Goal: Task Accomplishment & Management: Manage account settings

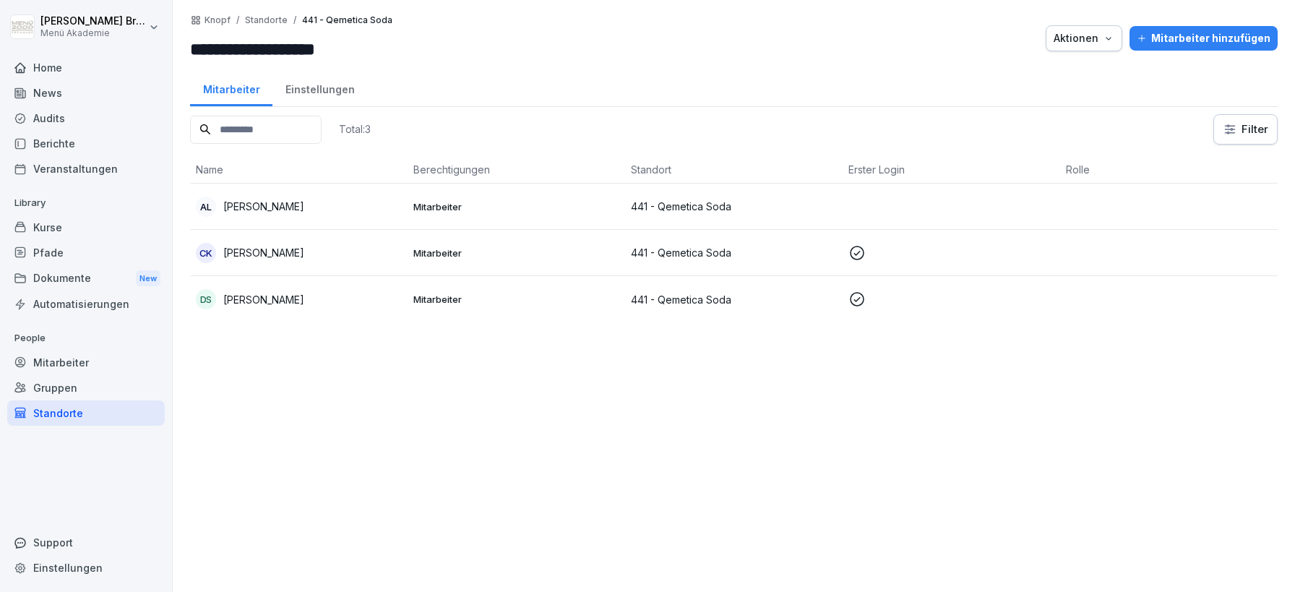
click at [85, 369] on div "Mitarbeiter" at bounding box center [86, 362] width 158 height 25
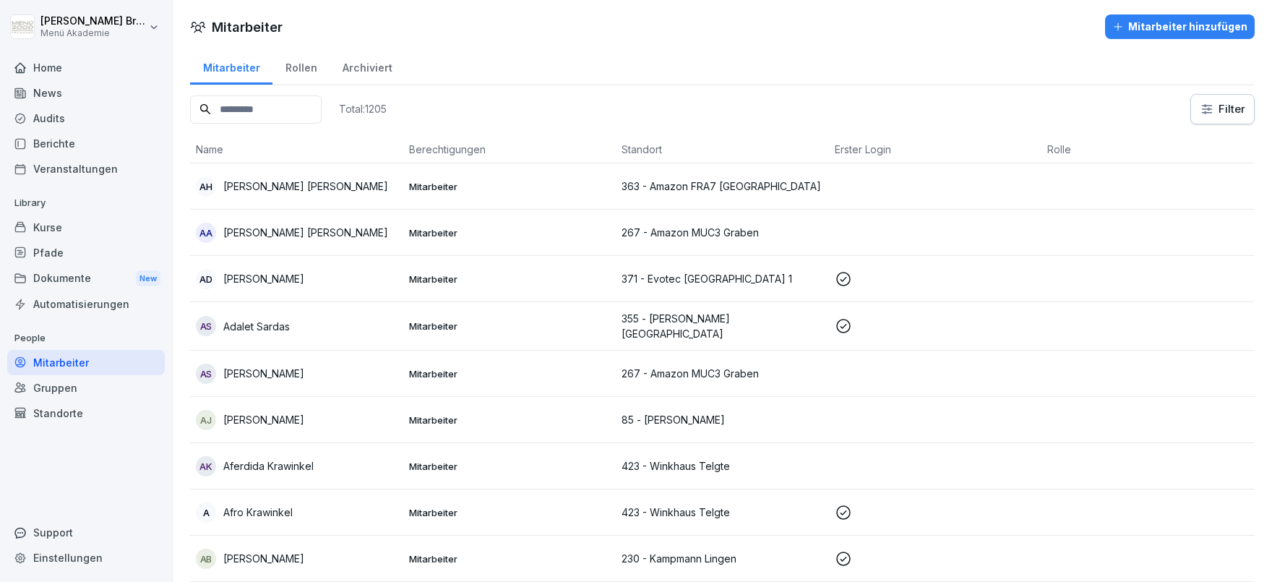
click at [245, 115] on input at bounding box center [256, 109] width 132 height 28
click at [47, 418] on div "Standorte" at bounding box center [86, 412] width 158 height 25
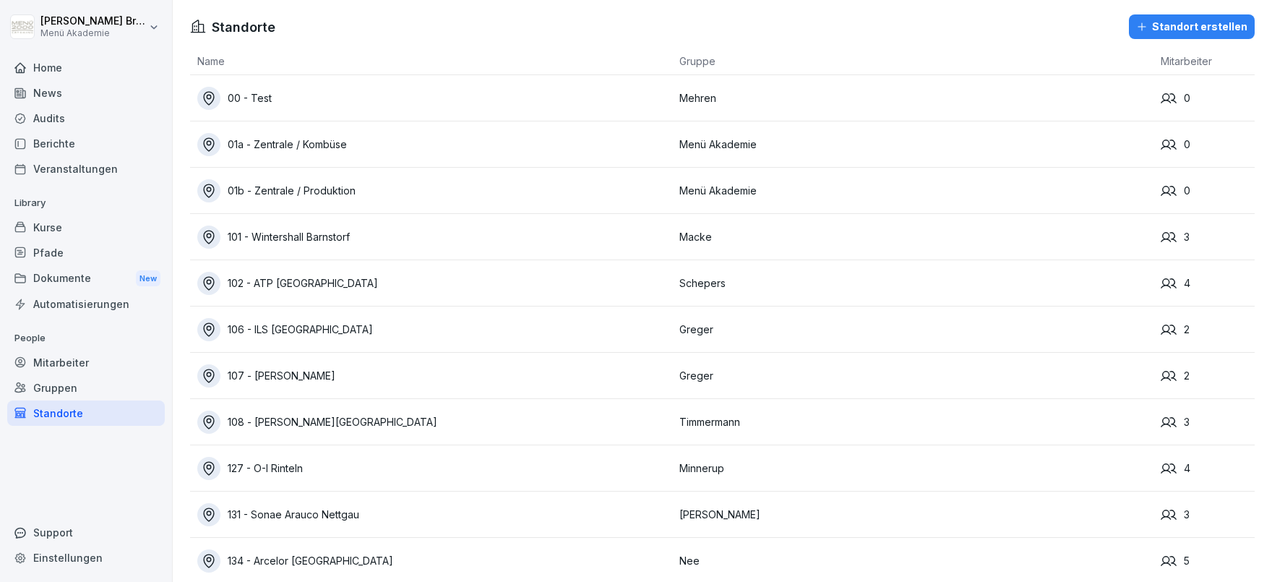
scroll to position [9890, 0]
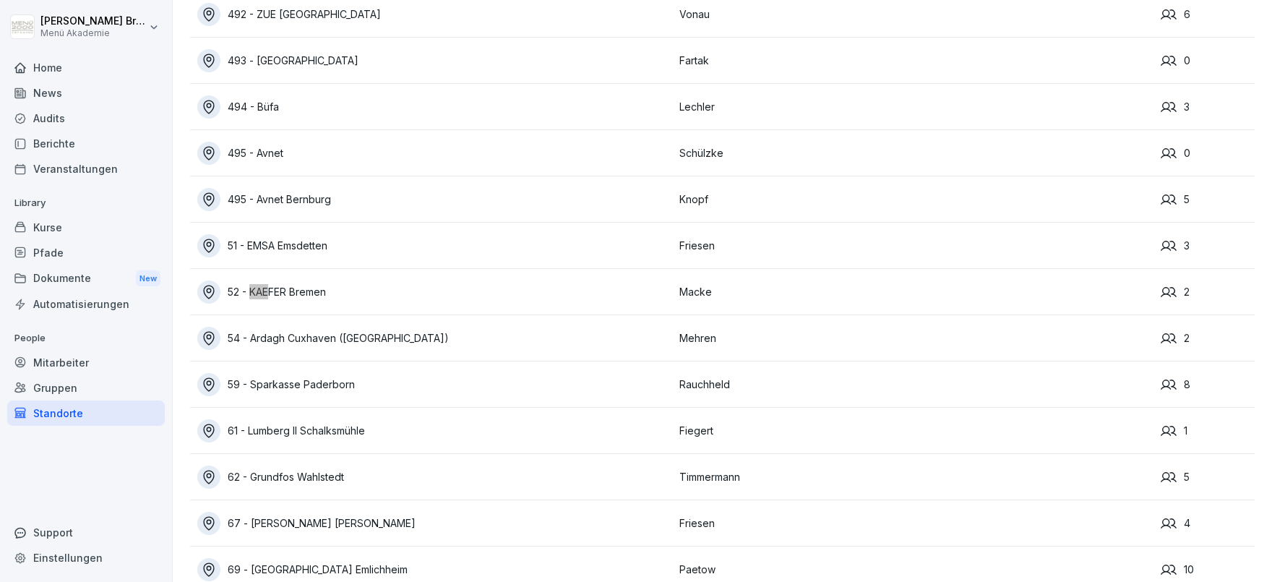
click at [326, 291] on div "52 - KAEFER Bremen" at bounding box center [434, 291] width 475 height 23
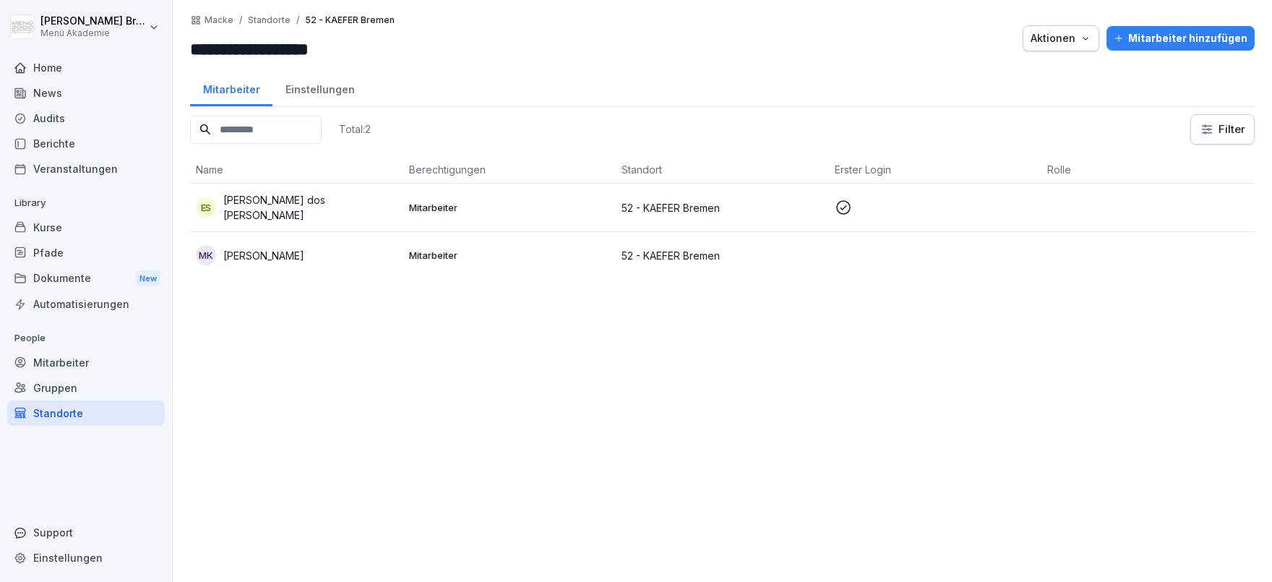
click at [261, 254] on p "[PERSON_NAME]" at bounding box center [263, 255] width 81 height 15
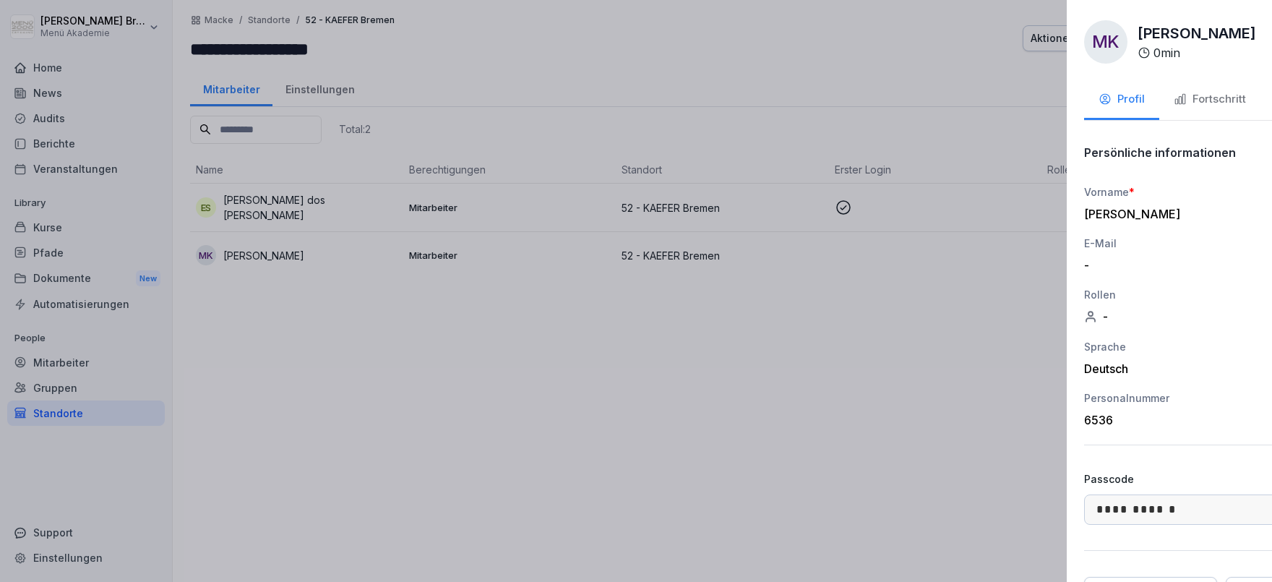
click at [478, 382] on div at bounding box center [636, 291] width 1272 height 582
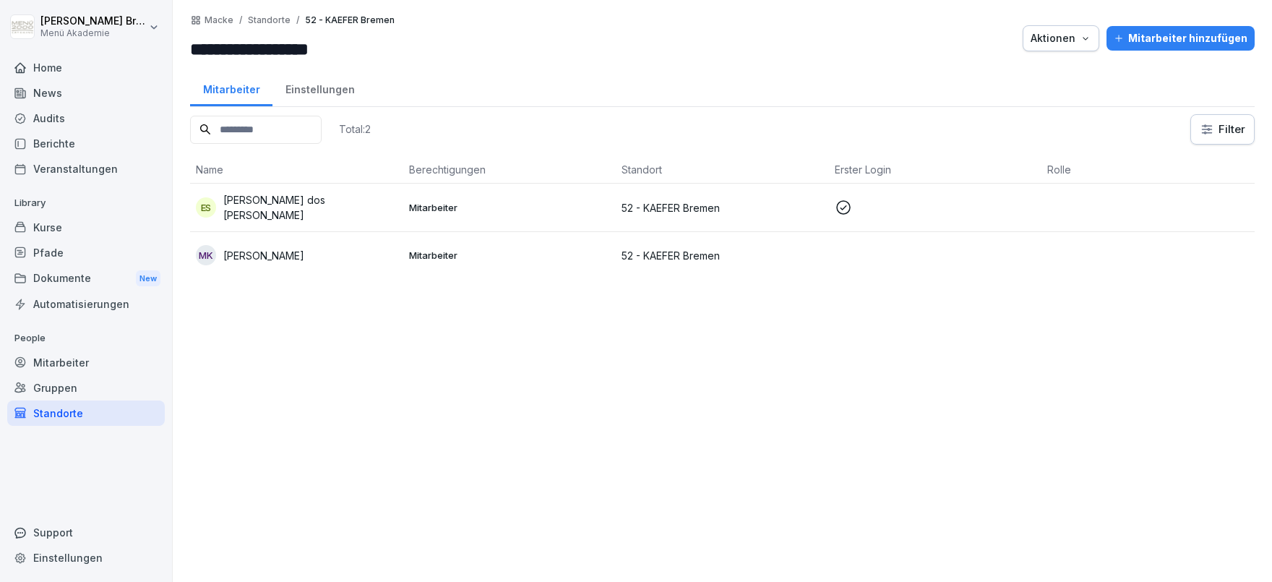
click at [291, 239] on td "MK [PERSON_NAME]" at bounding box center [296, 255] width 213 height 46
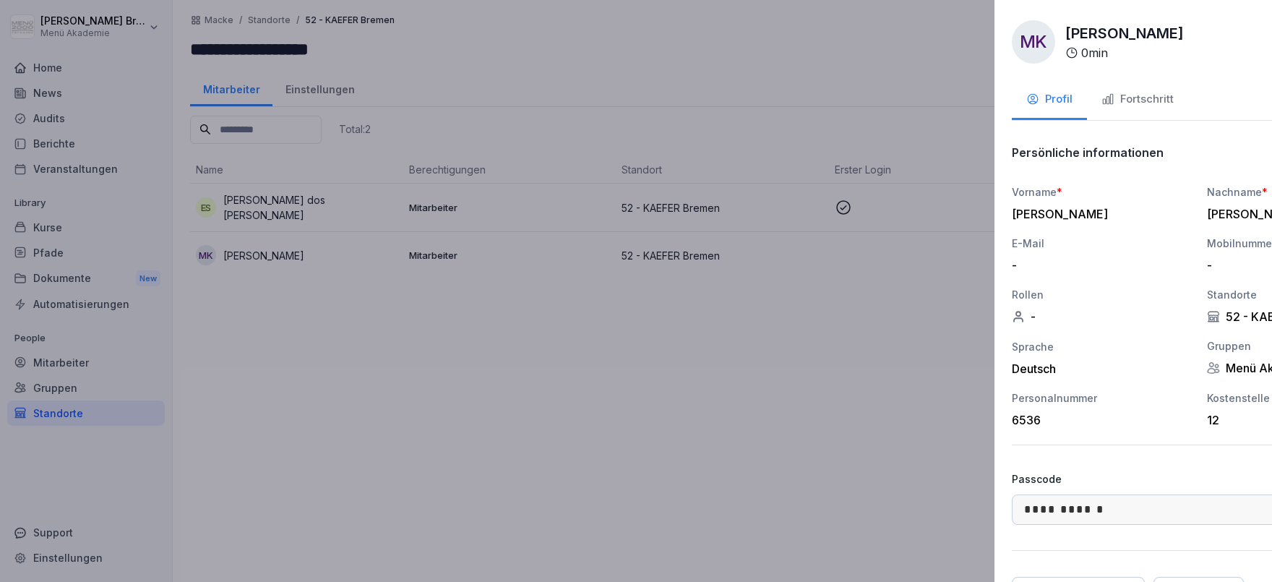
click at [364, 370] on div at bounding box center [636, 291] width 1272 height 582
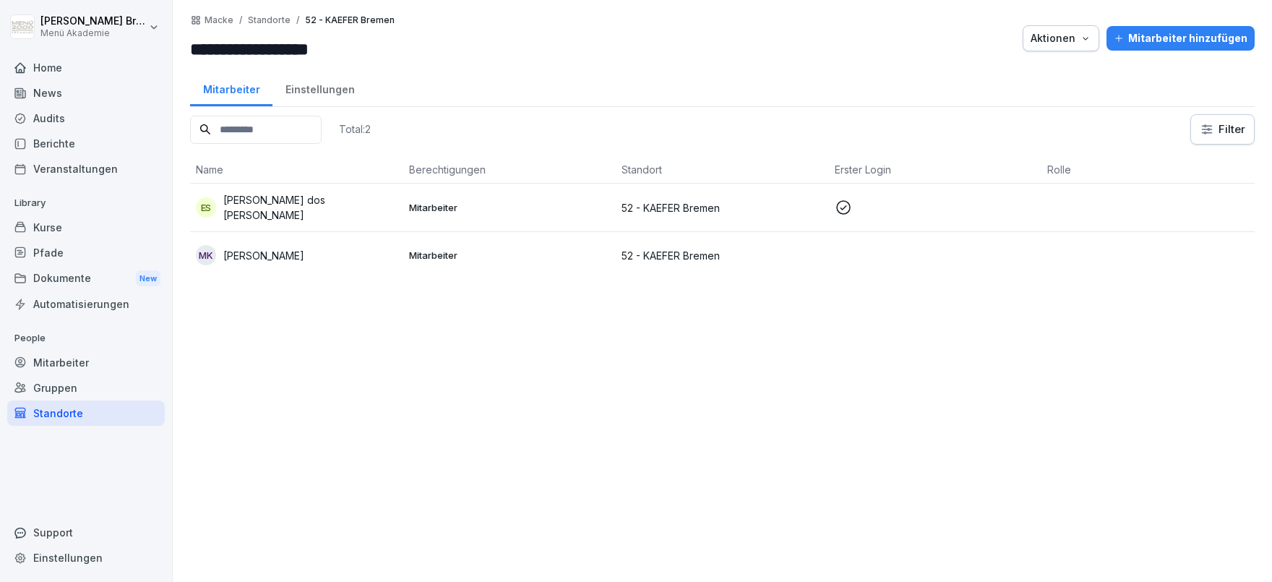
click at [84, 416] on div "Standorte" at bounding box center [86, 412] width 158 height 25
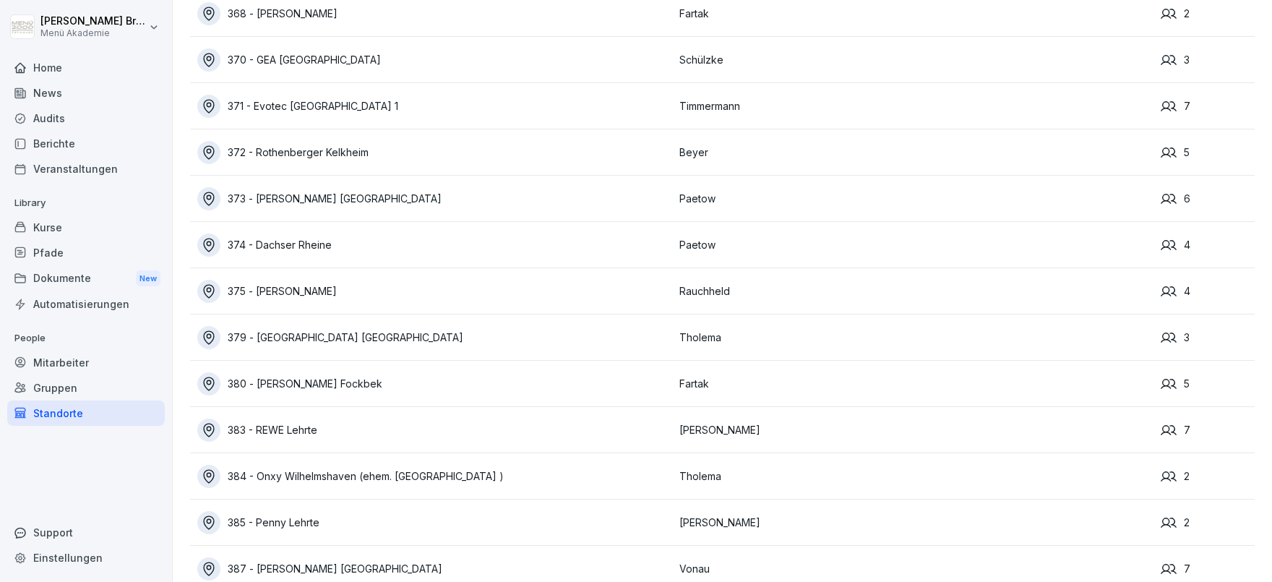
scroll to position [6468, 0]
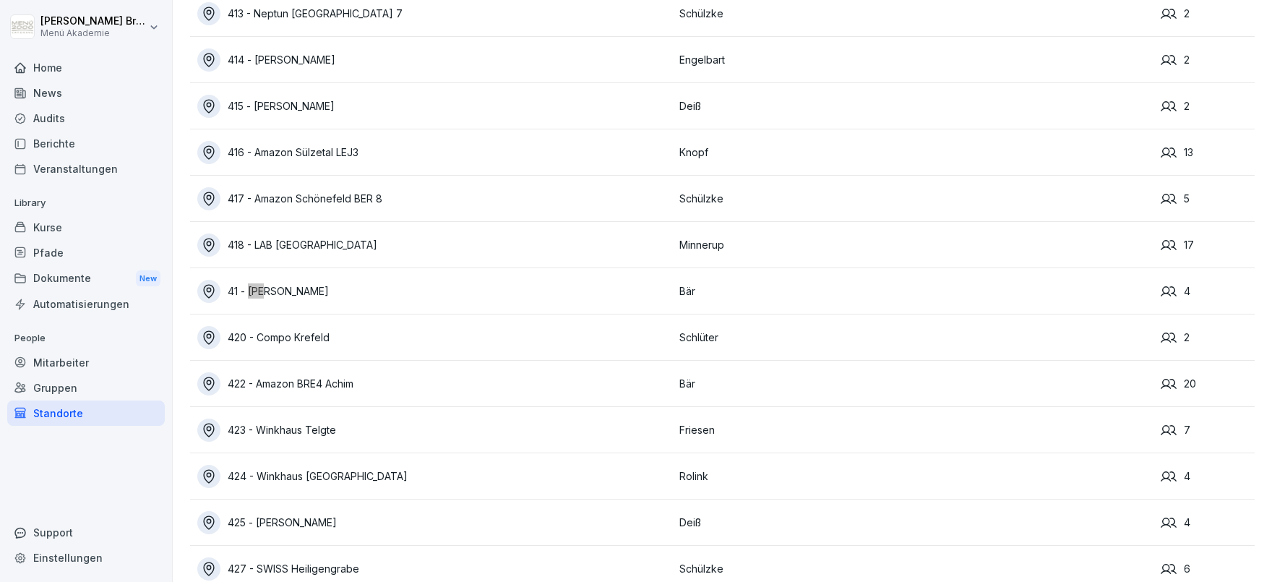
click at [323, 288] on div "41 - [PERSON_NAME]" at bounding box center [434, 291] width 475 height 23
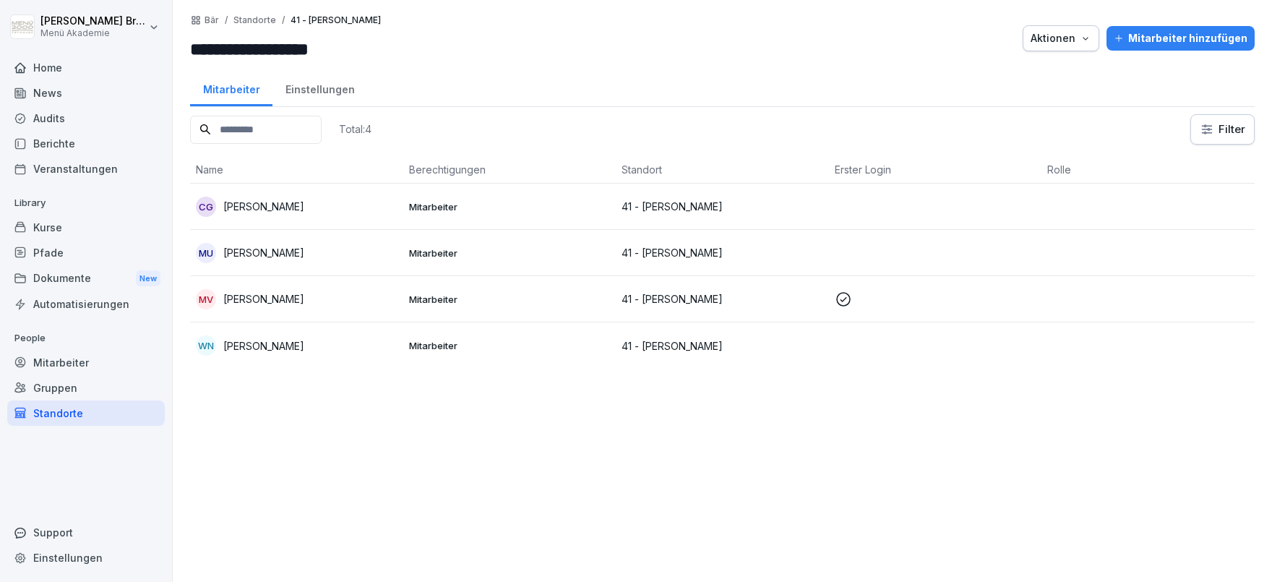
click at [1177, 35] on div "Mitarbeiter hinzufügen" at bounding box center [1181, 38] width 134 height 16
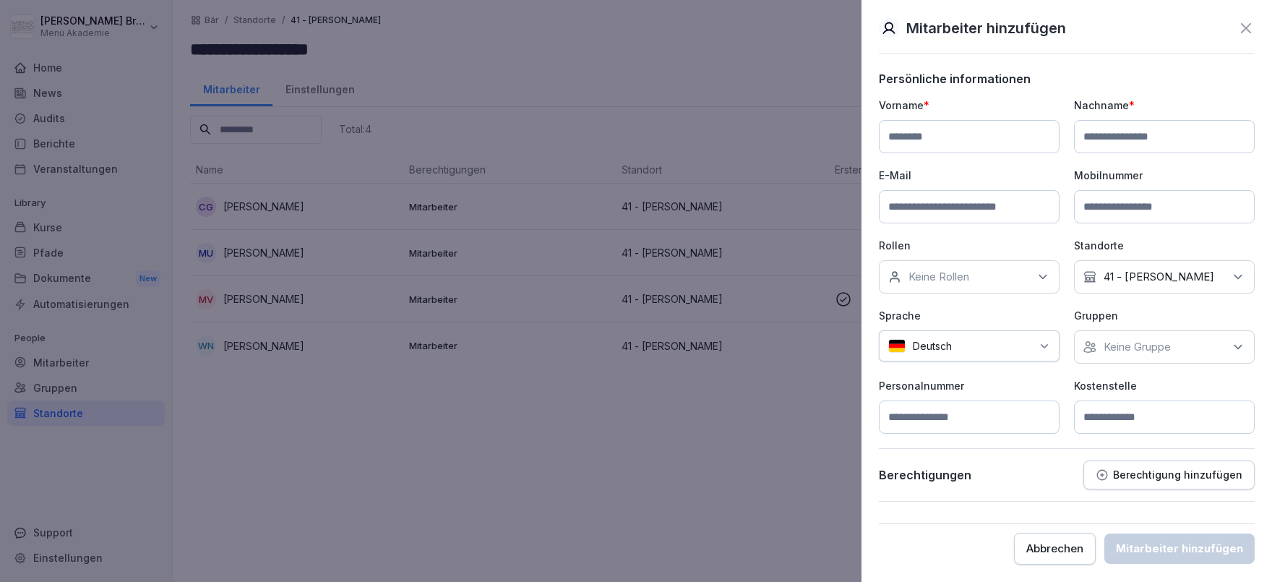
click at [1004, 138] on input at bounding box center [969, 136] width 181 height 33
type input "****"
type input "******"
click at [1130, 337] on div "Keine Gruppe" at bounding box center [1164, 346] width 181 height 33
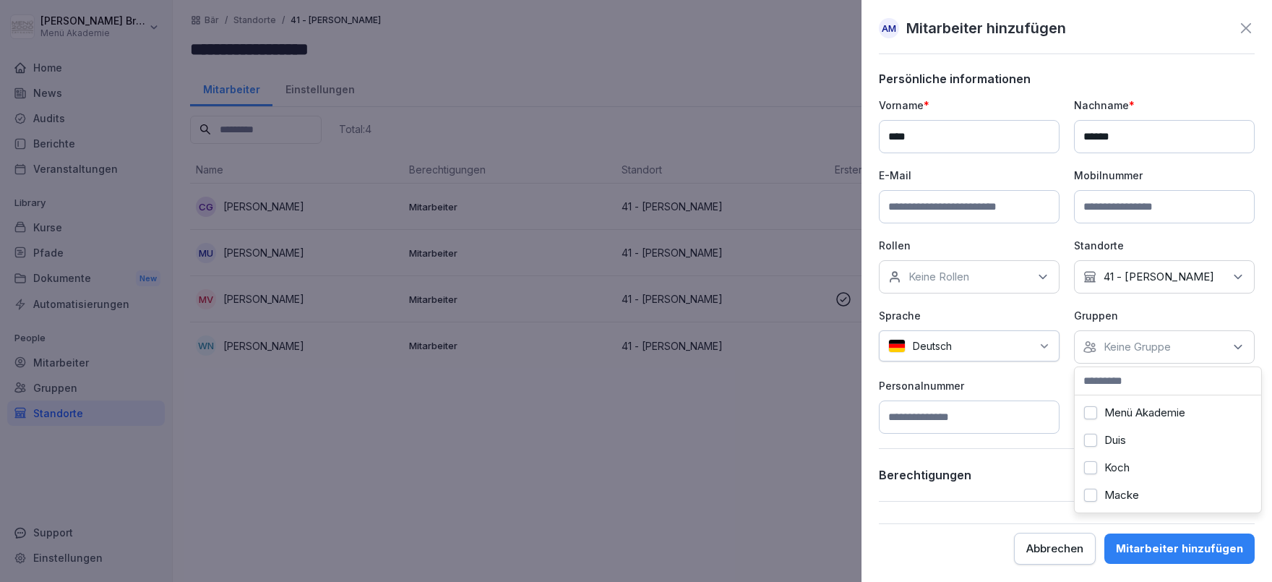
click at [1124, 414] on label "Menü Akademie" at bounding box center [1144, 412] width 81 height 13
click at [1047, 395] on div "Personalnummer" at bounding box center [969, 406] width 181 height 56
click at [1117, 420] on input at bounding box center [1164, 416] width 181 height 33
type input "**"
click at [1185, 541] on button "Mitarbeiter hinzufügen" at bounding box center [1179, 548] width 150 height 30
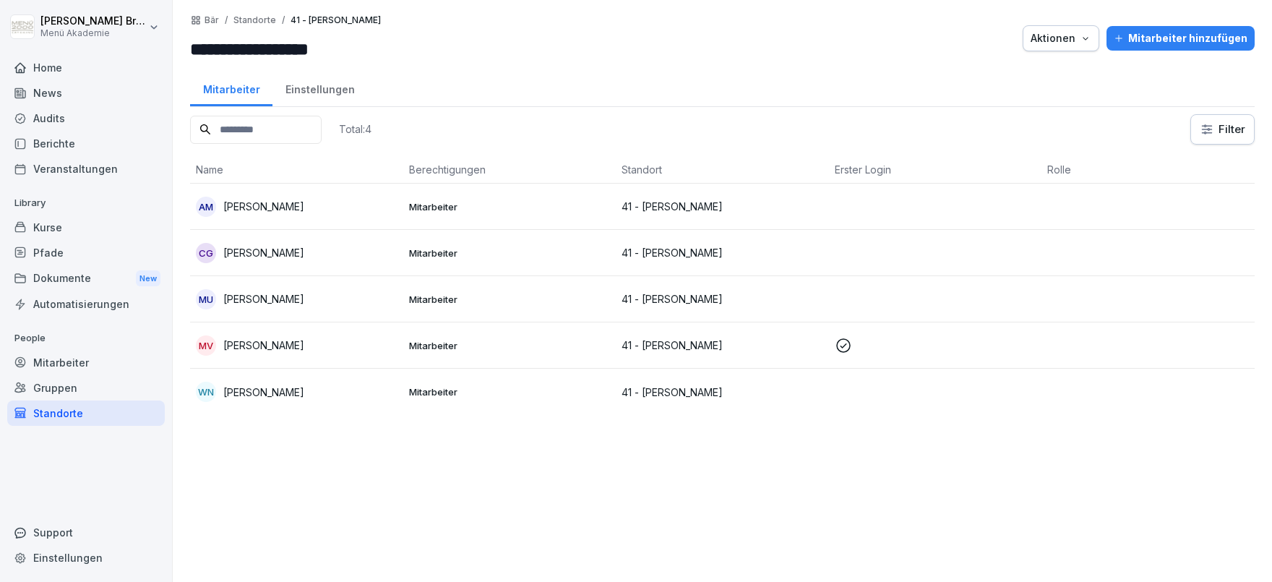
click at [481, 345] on p "Mitarbeiter" at bounding box center [510, 345] width 202 height 13
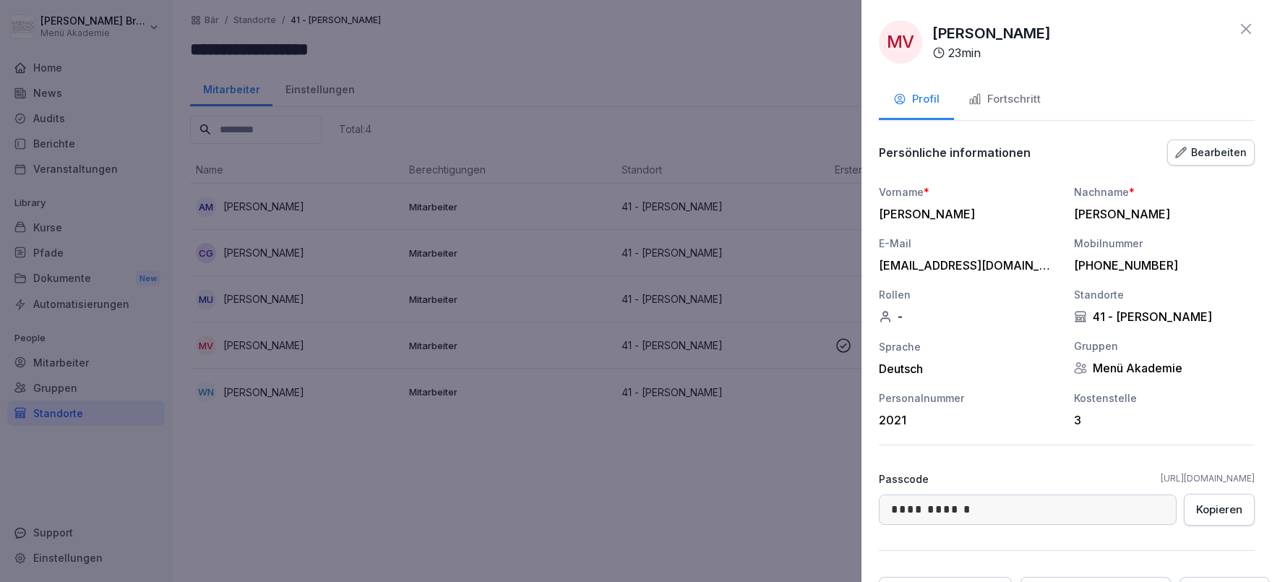
drag, startPoint x: 762, startPoint y: 487, endPoint x: 769, endPoint y: 473, distance: 15.9
click at [764, 482] on div at bounding box center [636, 291] width 1272 height 582
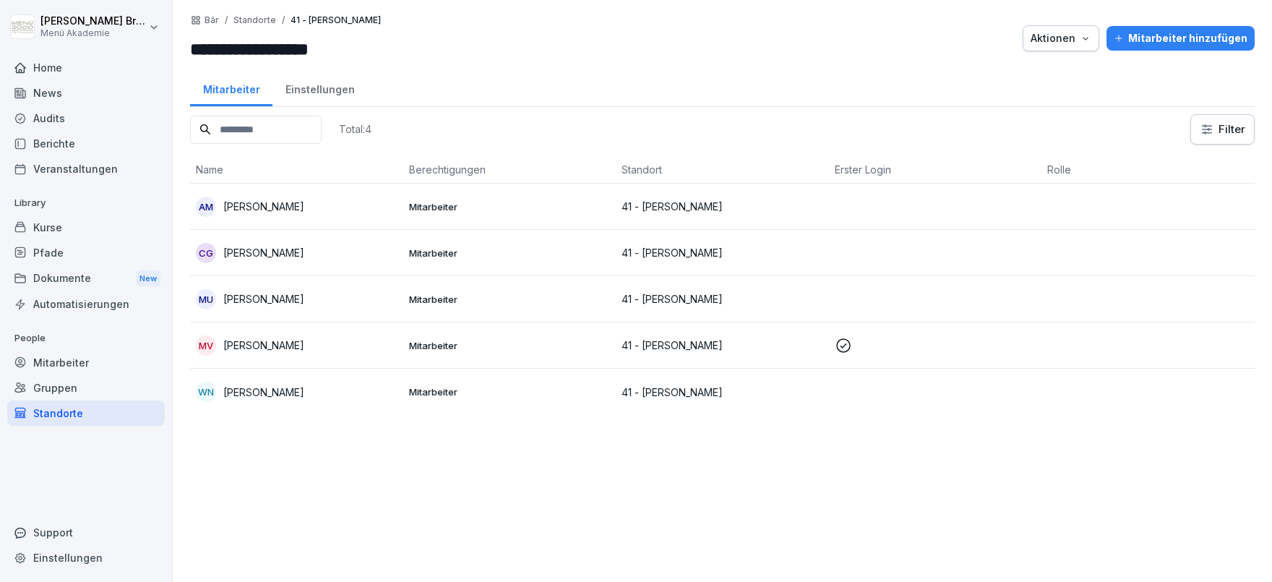
click at [653, 387] on p "41 - [PERSON_NAME]" at bounding box center [723, 391] width 202 height 15
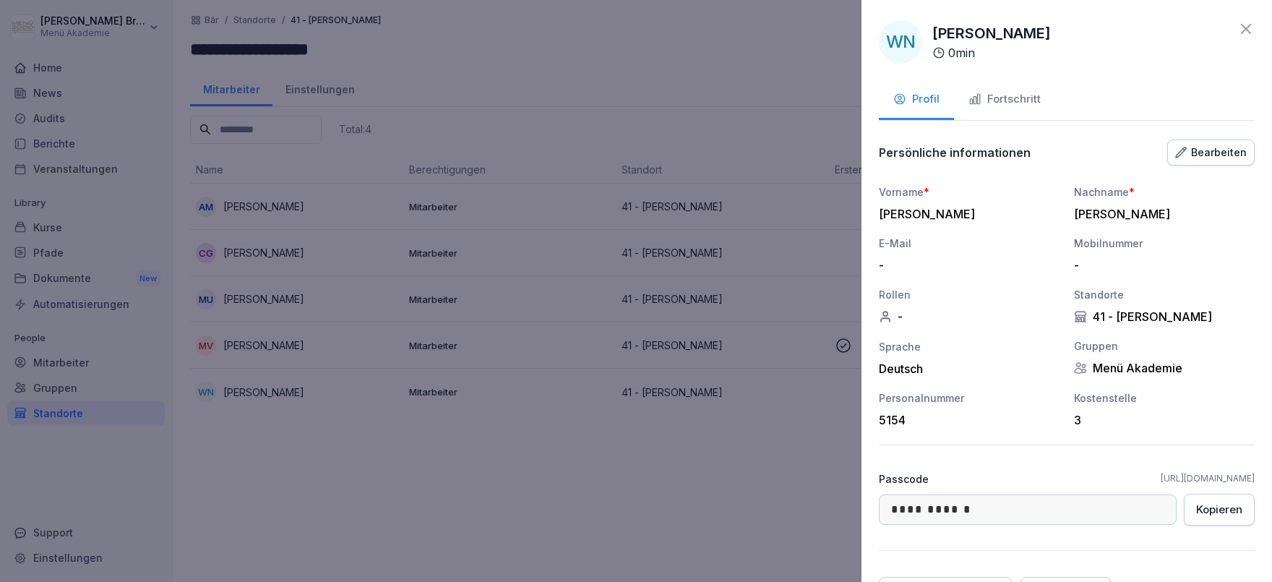
click at [541, 439] on div at bounding box center [636, 291] width 1272 height 582
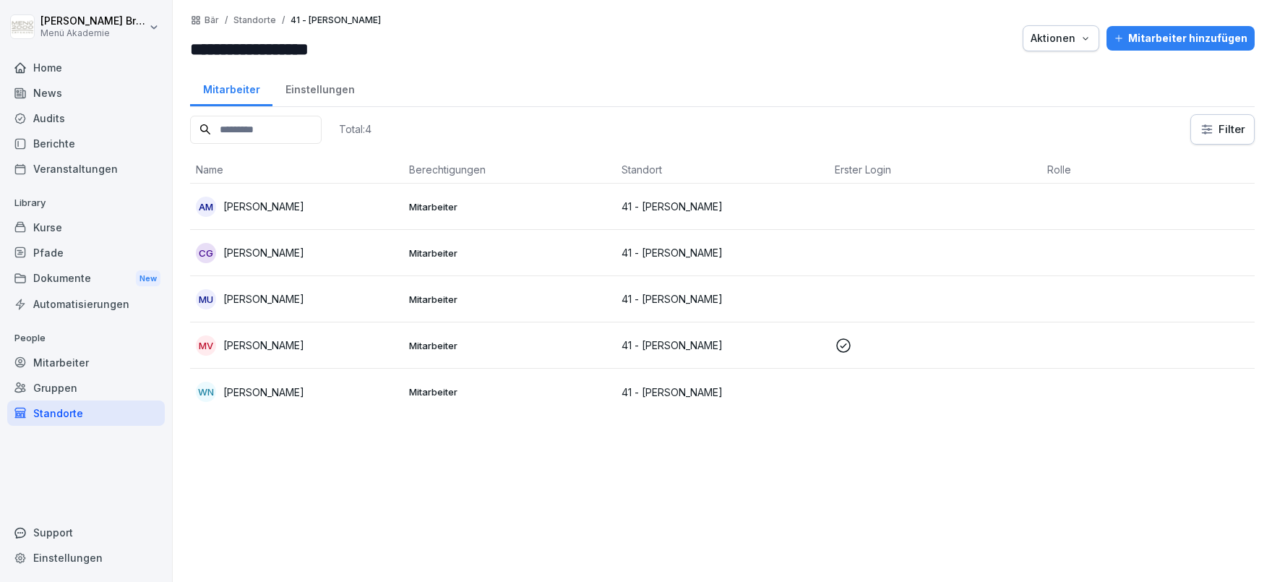
click at [271, 203] on p "[PERSON_NAME]" at bounding box center [263, 206] width 81 height 15
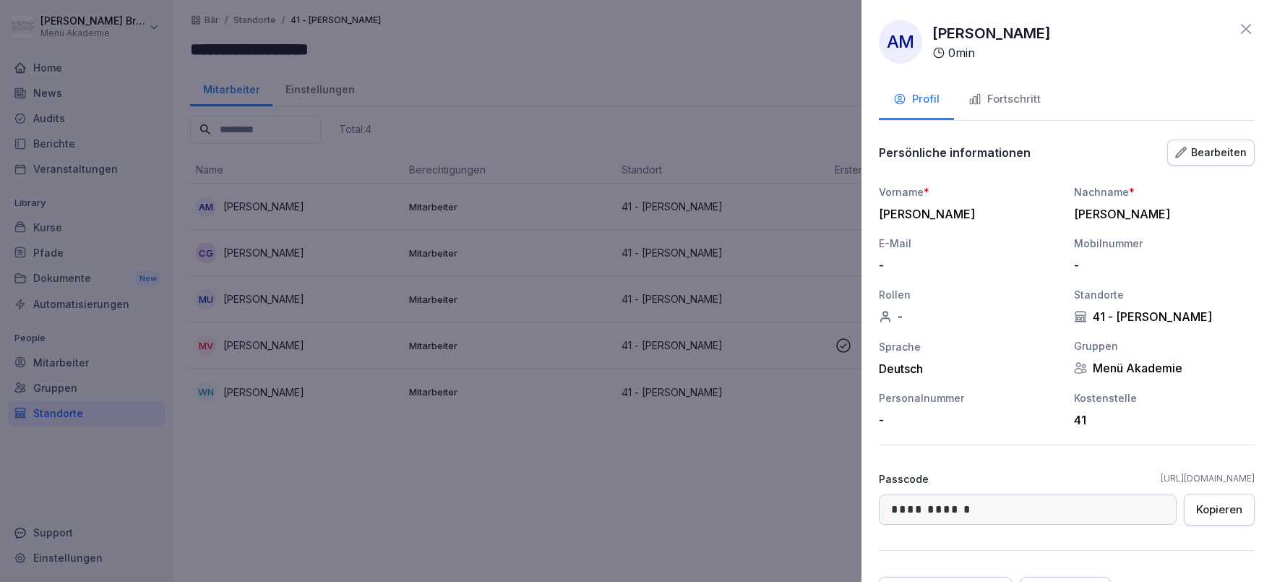
click at [1218, 144] on button "Bearbeiten" at bounding box center [1210, 152] width 87 height 26
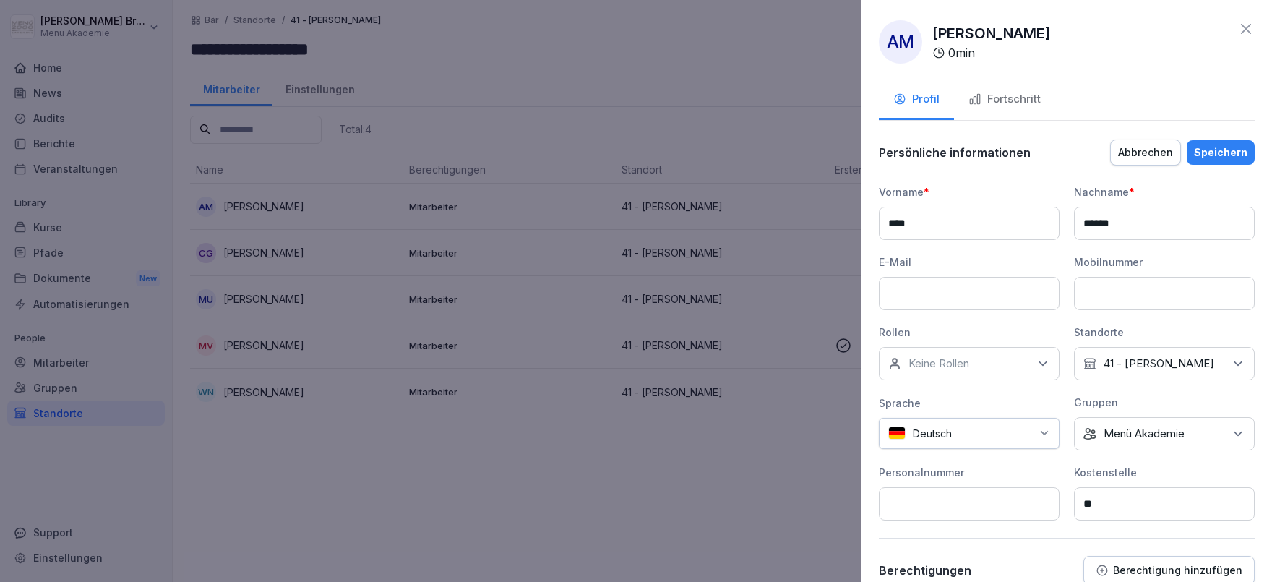
drag, startPoint x: 1117, startPoint y: 507, endPoint x: 778, endPoint y: 522, distance: 338.5
click at [1074, 520] on input "**" at bounding box center [1164, 503] width 181 height 33
type input "*"
click at [1221, 158] on div "Speichern" at bounding box center [1220, 153] width 53 height 16
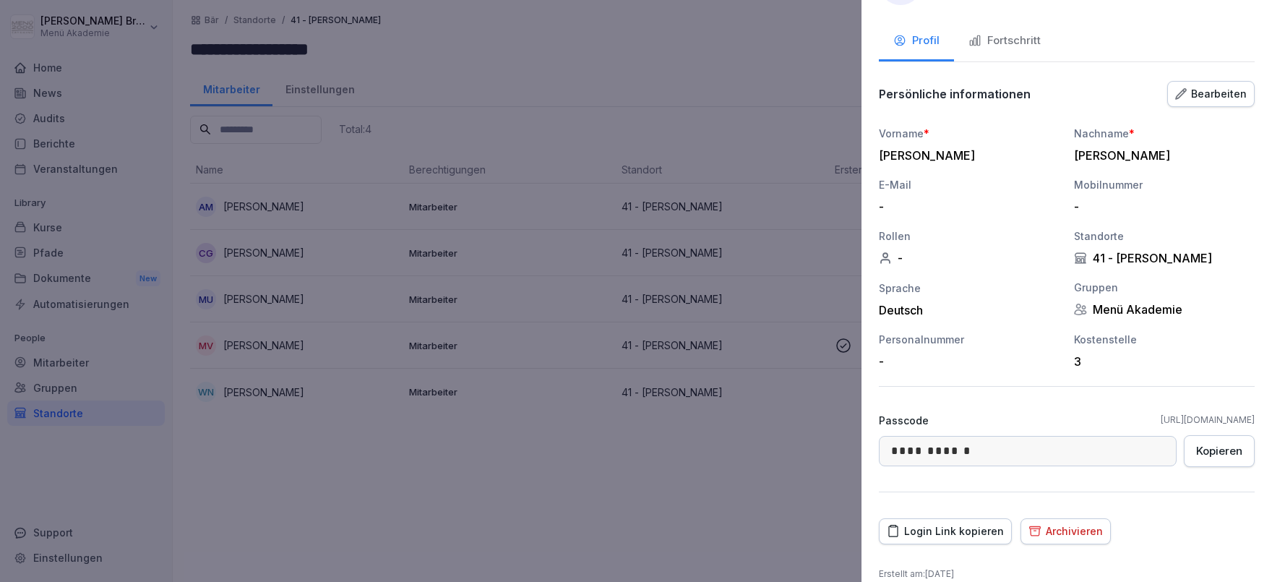
scroll to position [76, 0]
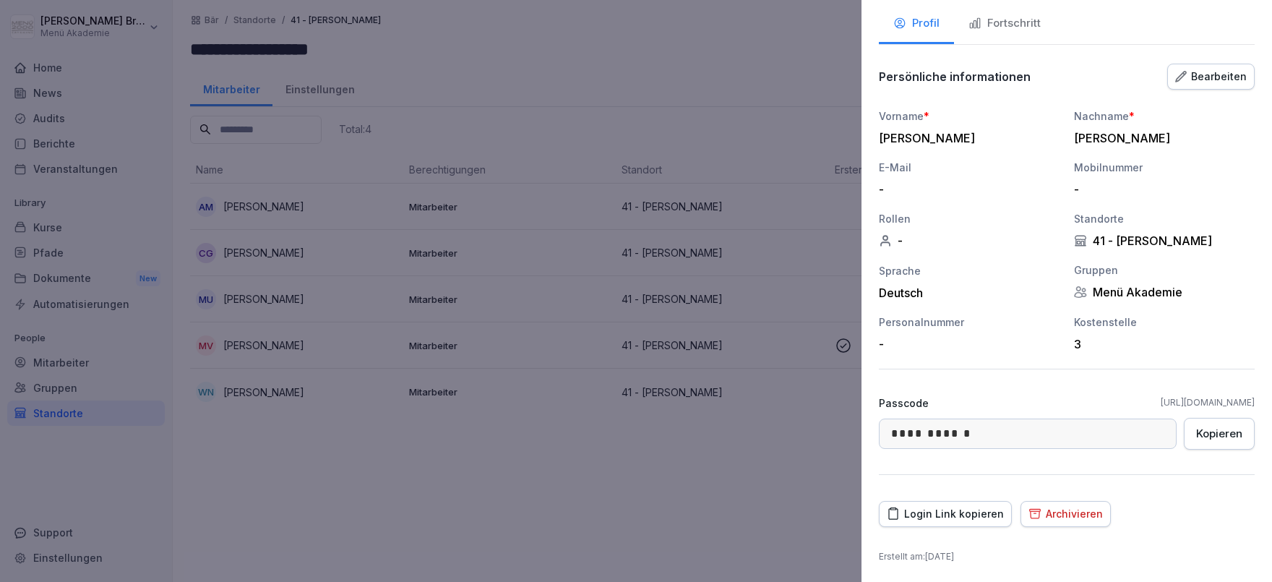
click at [930, 508] on div "Login Link kopieren" at bounding box center [945, 514] width 117 height 16
click at [393, 458] on div at bounding box center [636, 291] width 1272 height 582
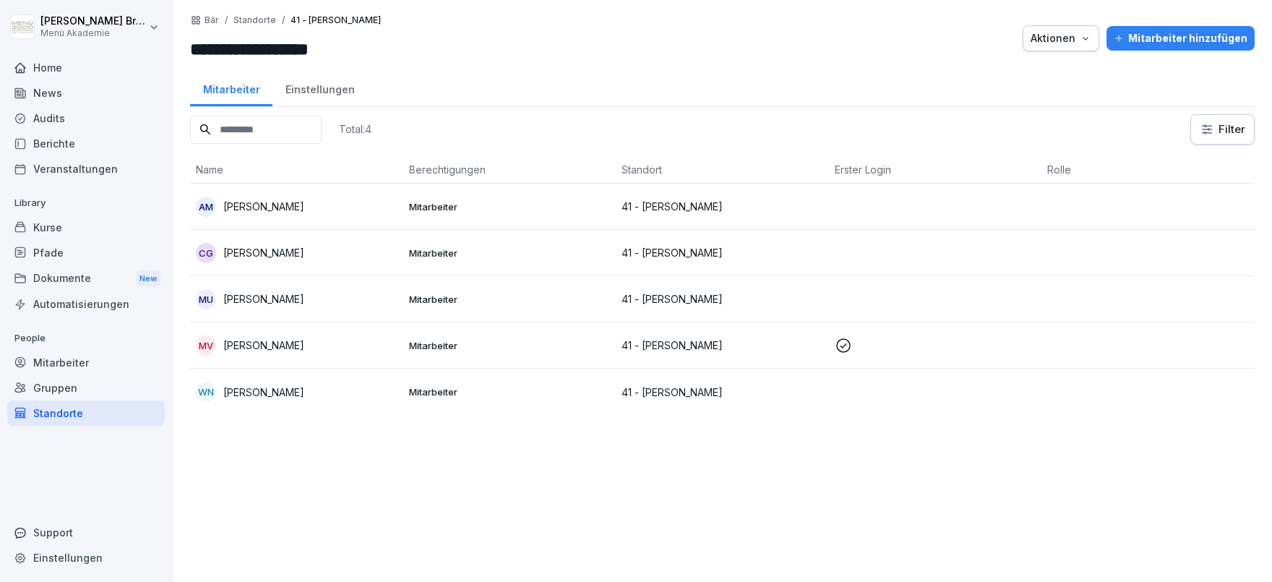
click at [76, 409] on div "Standorte" at bounding box center [86, 412] width 158 height 25
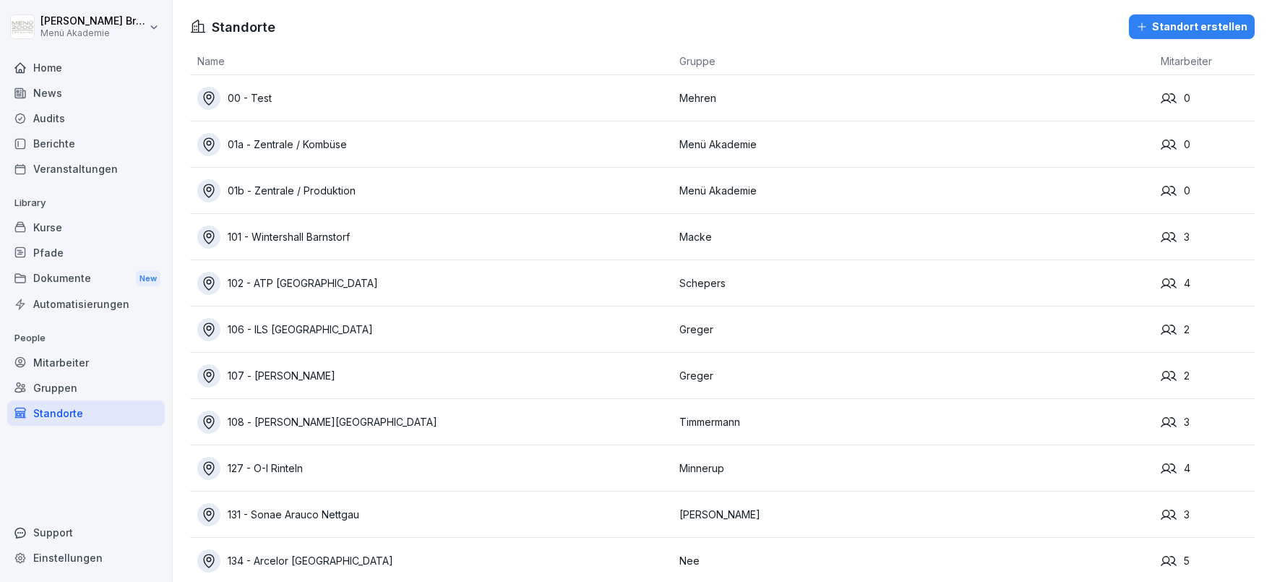
scroll to position [10168, 0]
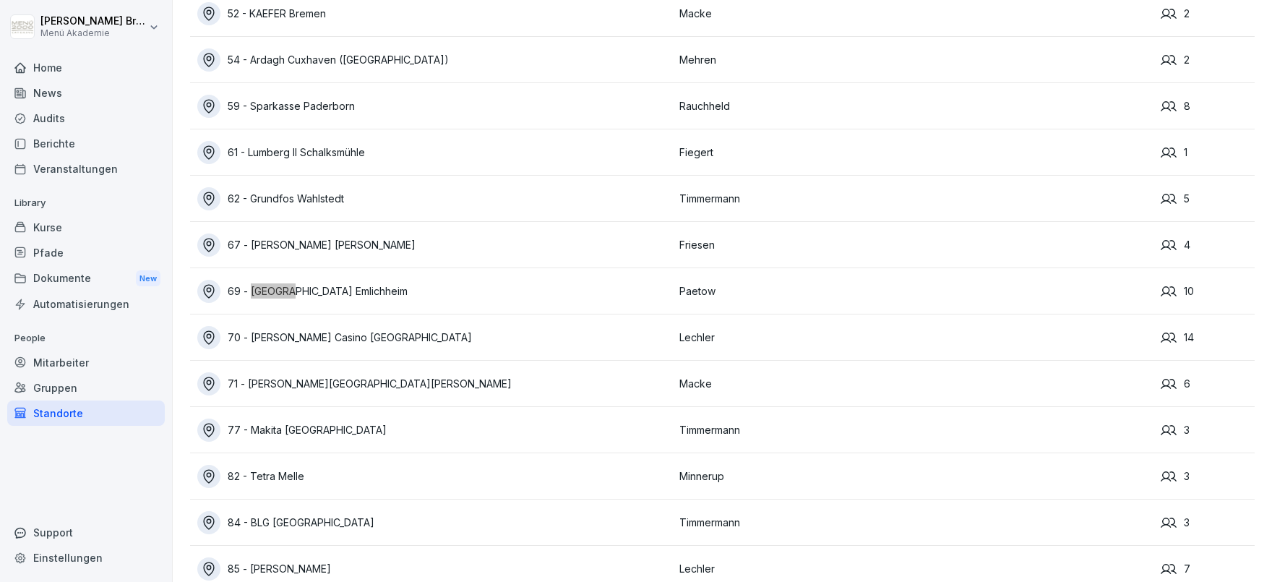
click at [340, 291] on div "69 - [GEOGRAPHIC_DATA] Emlichheim" at bounding box center [434, 291] width 475 height 23
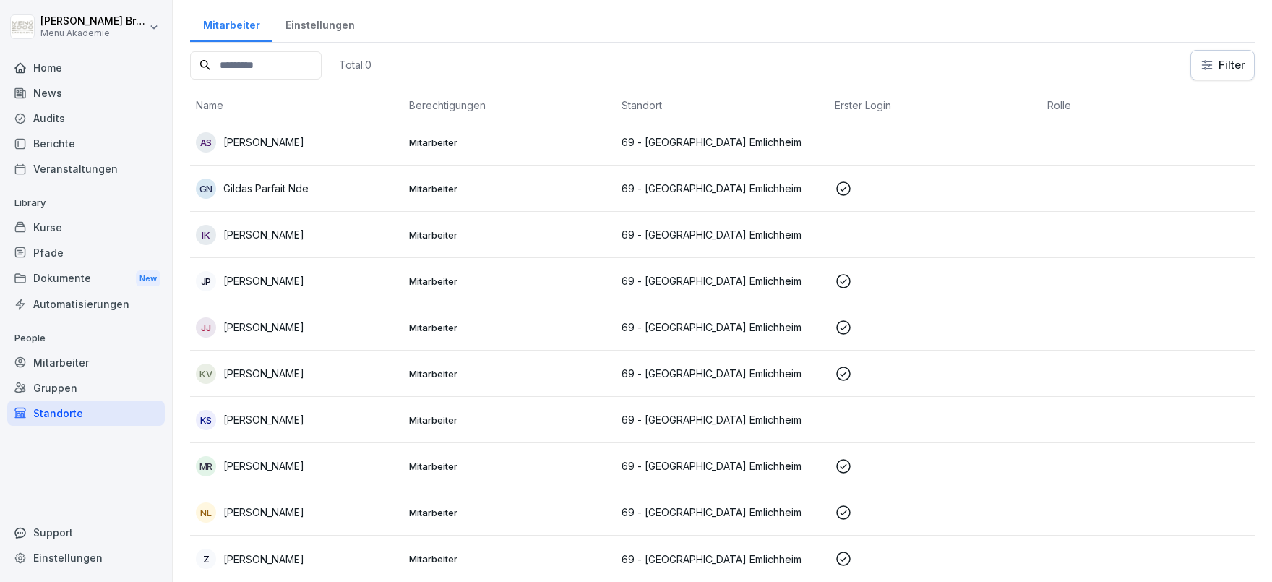
scroll to position [25, 0]
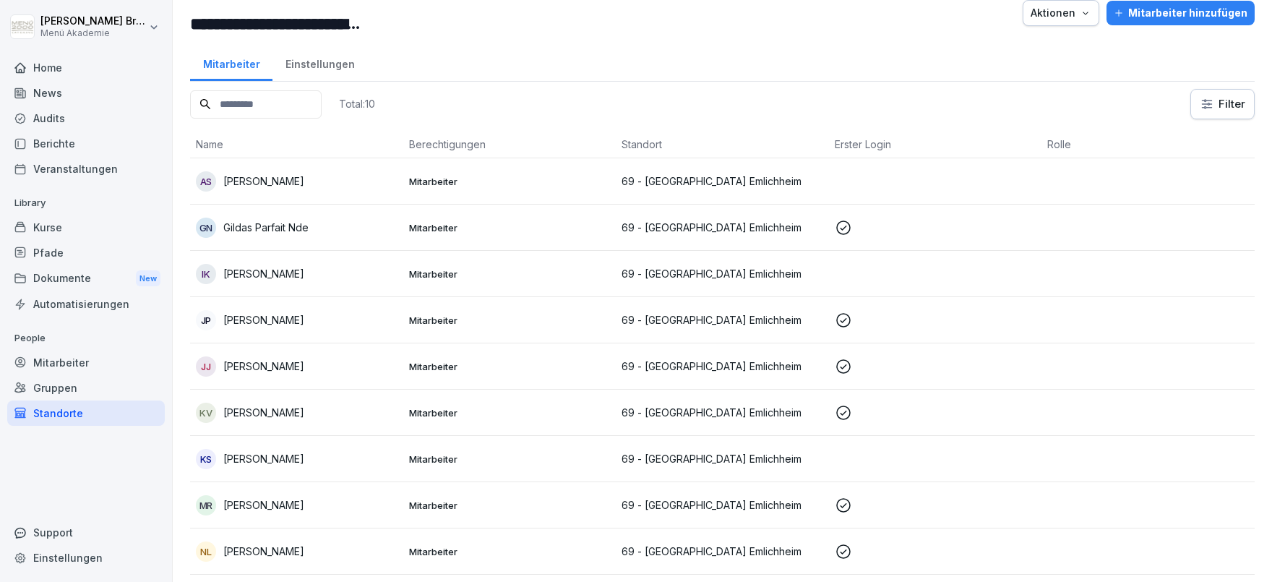
click at [270, 175] on p "[PERSON_NAME]" at bounding box center [263, 180] width 81 height 15
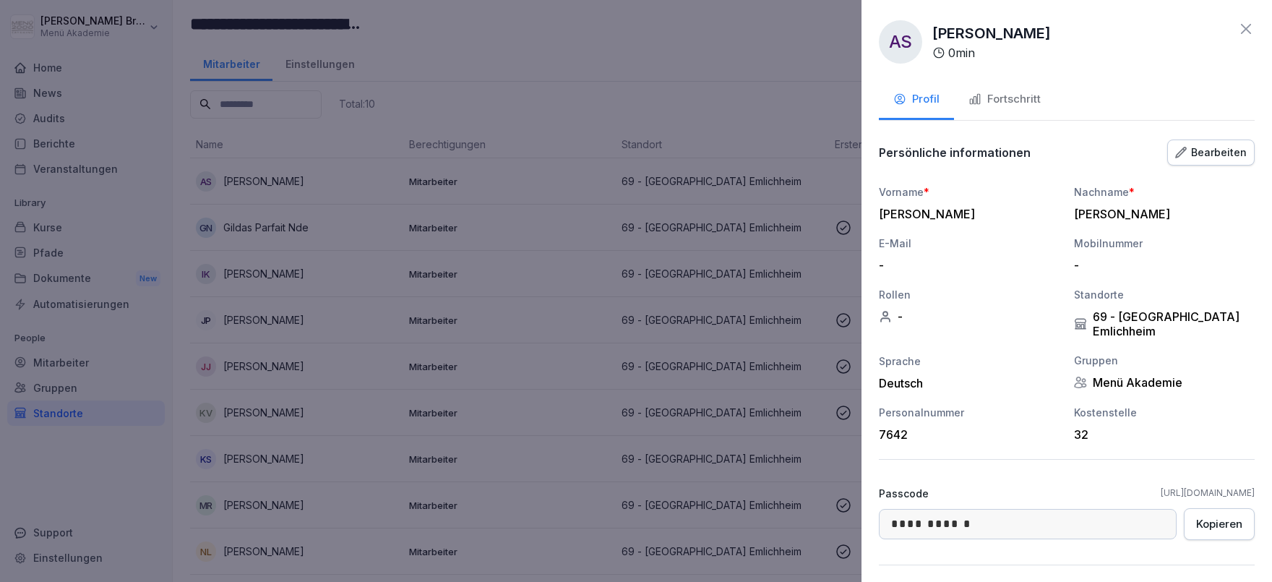
scroll to position [90, 0]
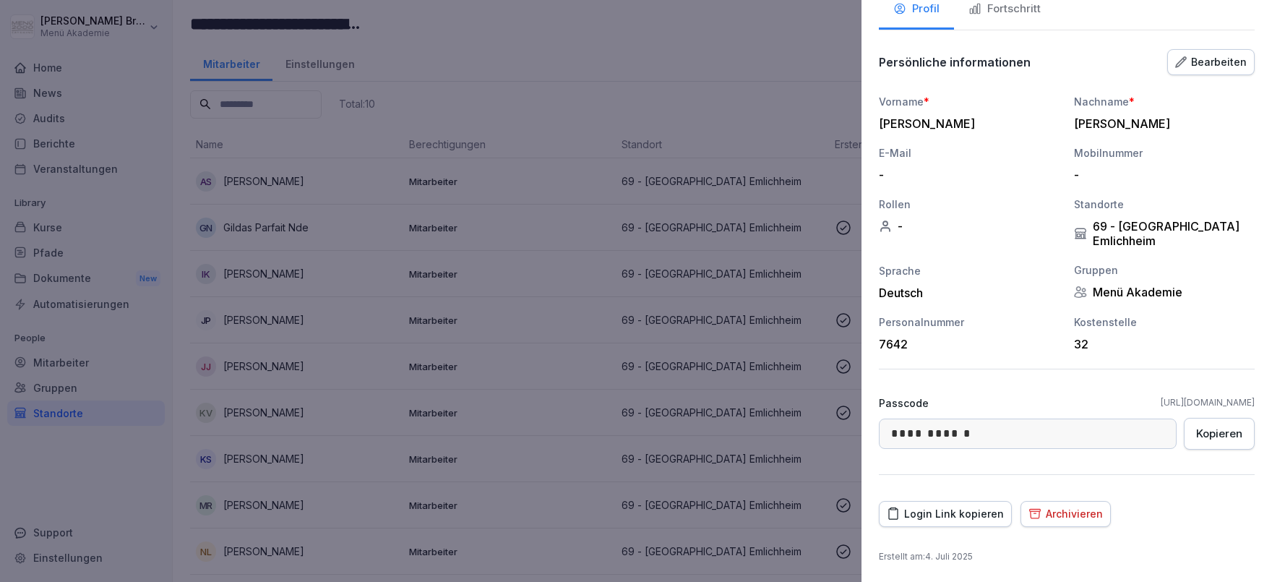
click at [1047, 513] on div "Archivieren" at bounding box center [1065, 514] width 74 height 16
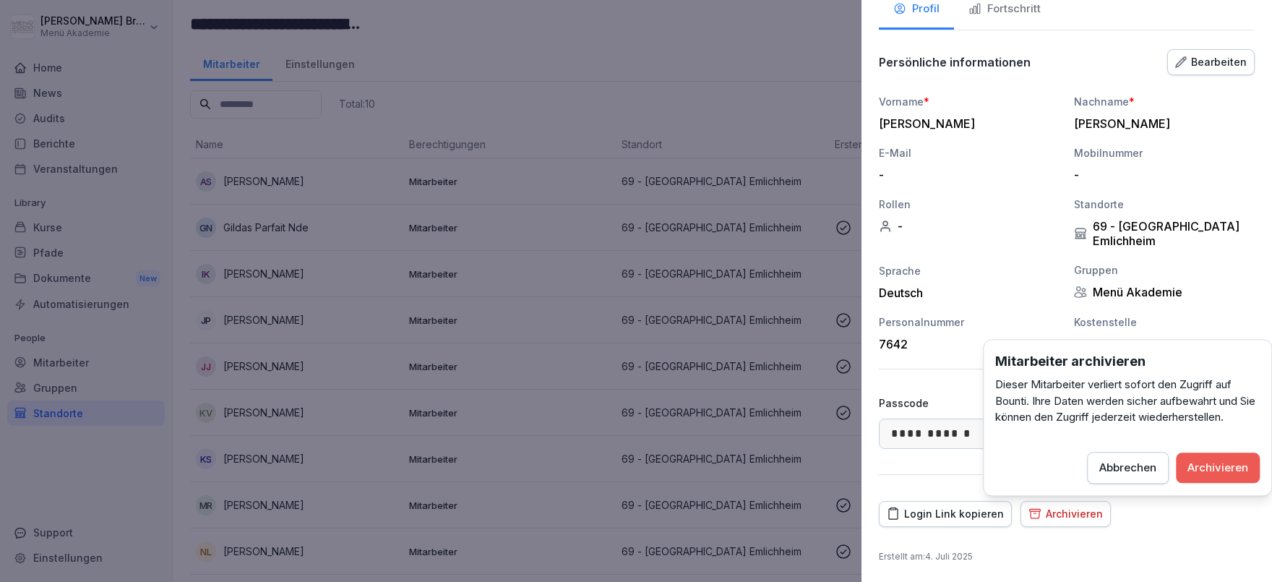
click at [1221, 457] on button "Archivieren" at bounding box center [1218, 467] width 84 height 30
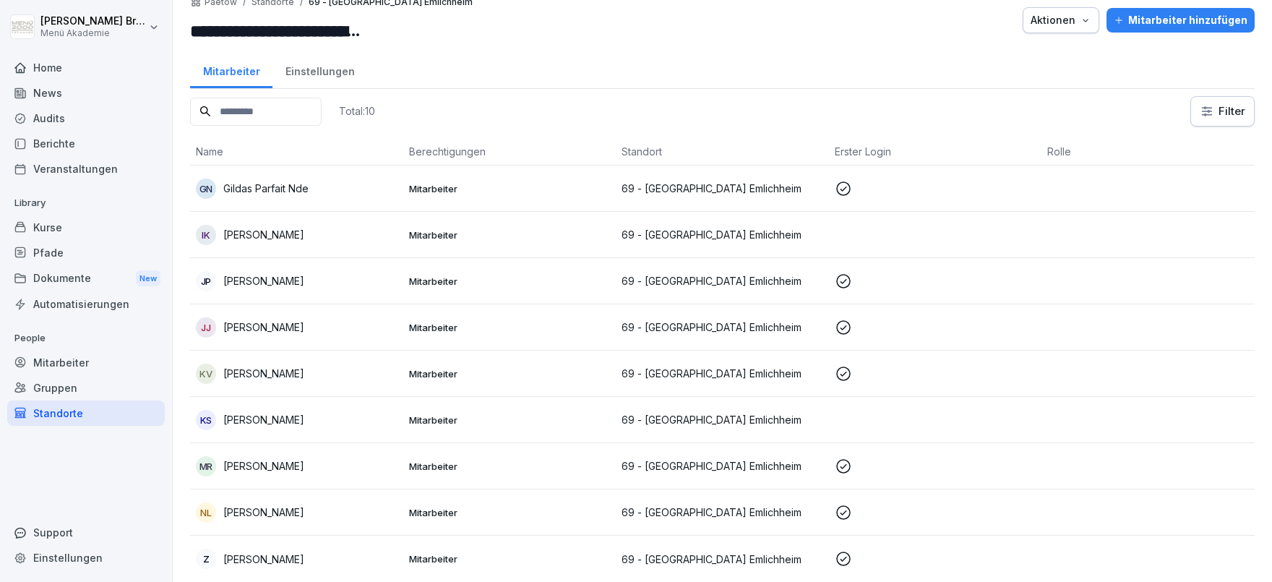
scroll to position [17, 0]
click at [304, 235] on p "[PERSON_NAME]" at bounding box center [263, 235] width 81 height 15
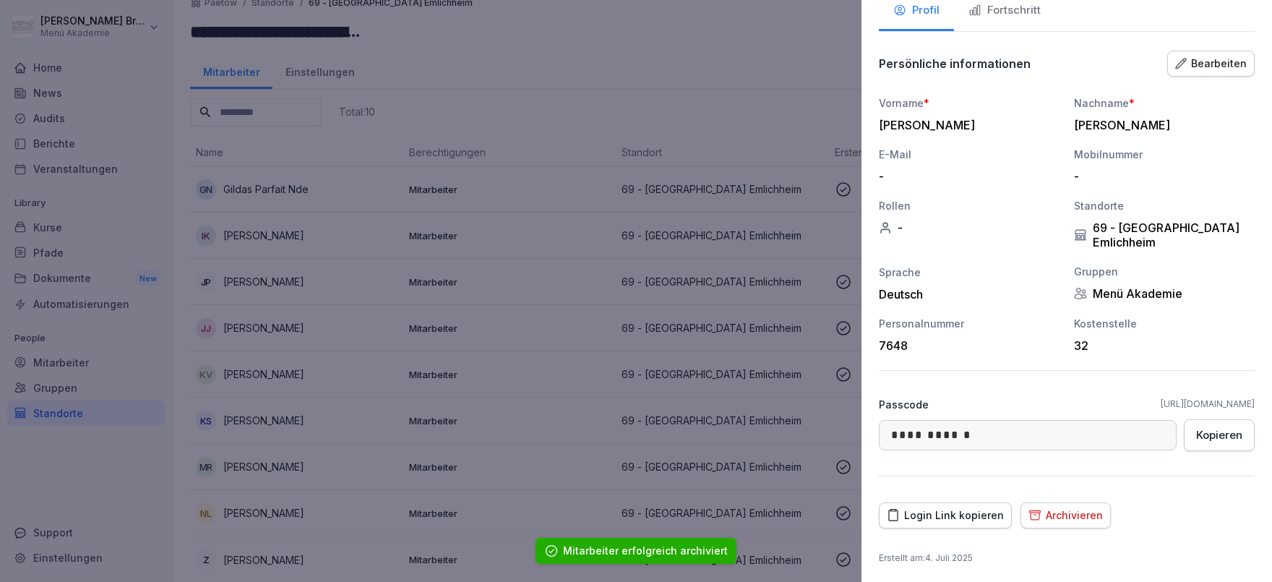
scroll to position [90, 0]
click at [1094, 519] on div "Archivieren" at bounding box center [1065, 514] width 74 height 16
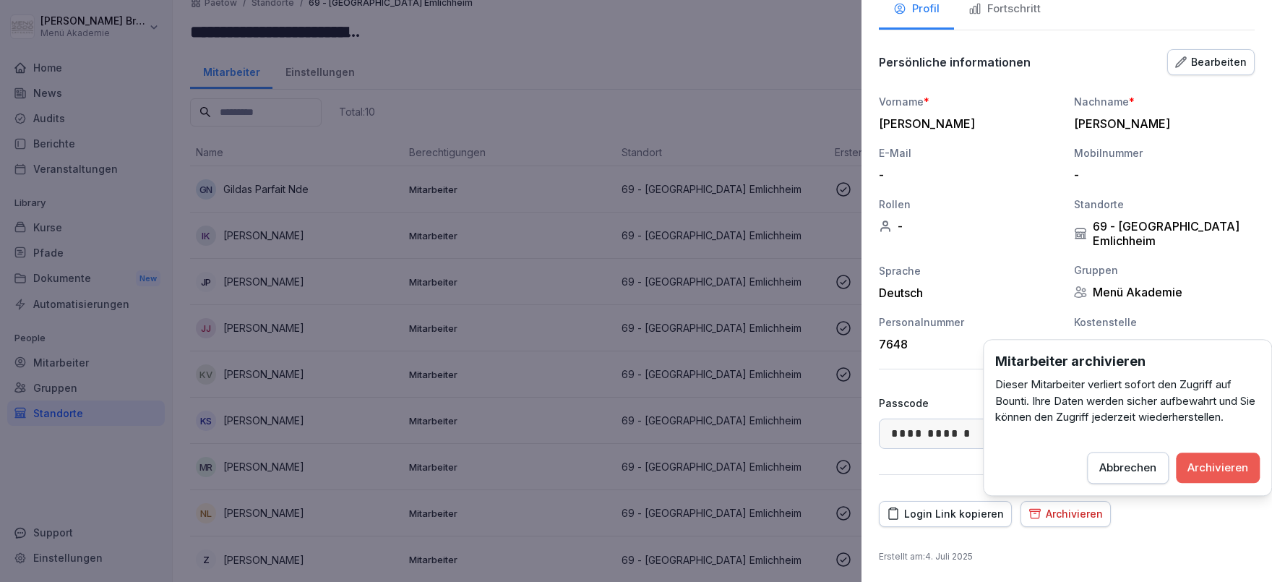
click at [1199, 463] on div "Archivieren" at bounding box center [1217, 468] width 61 height 16
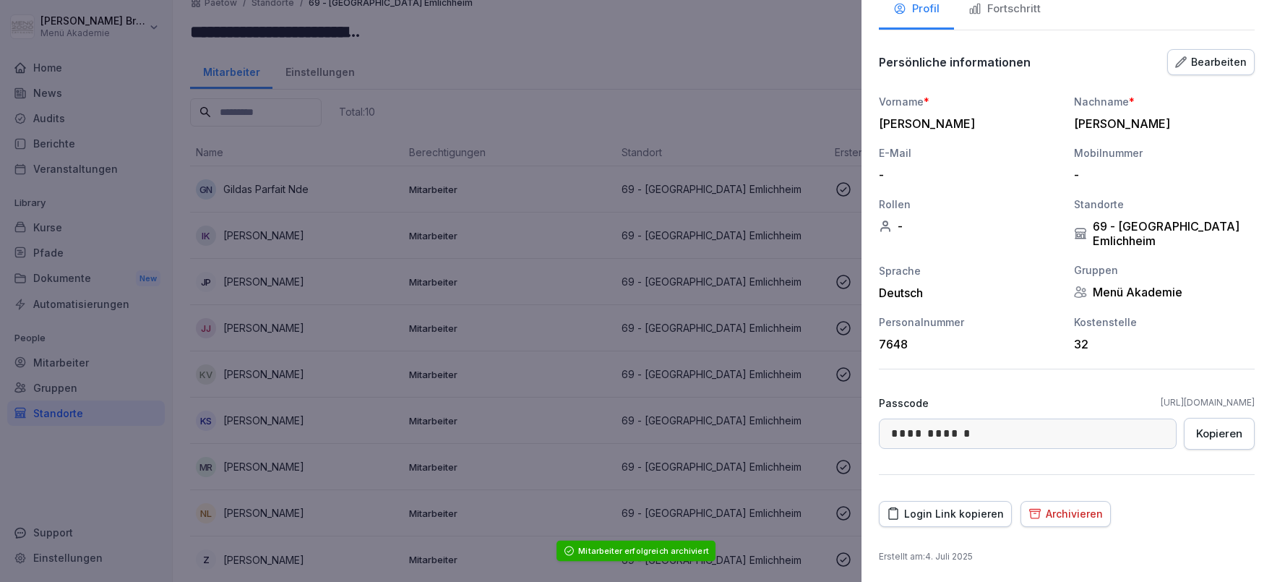
scroll to position [0, 0]
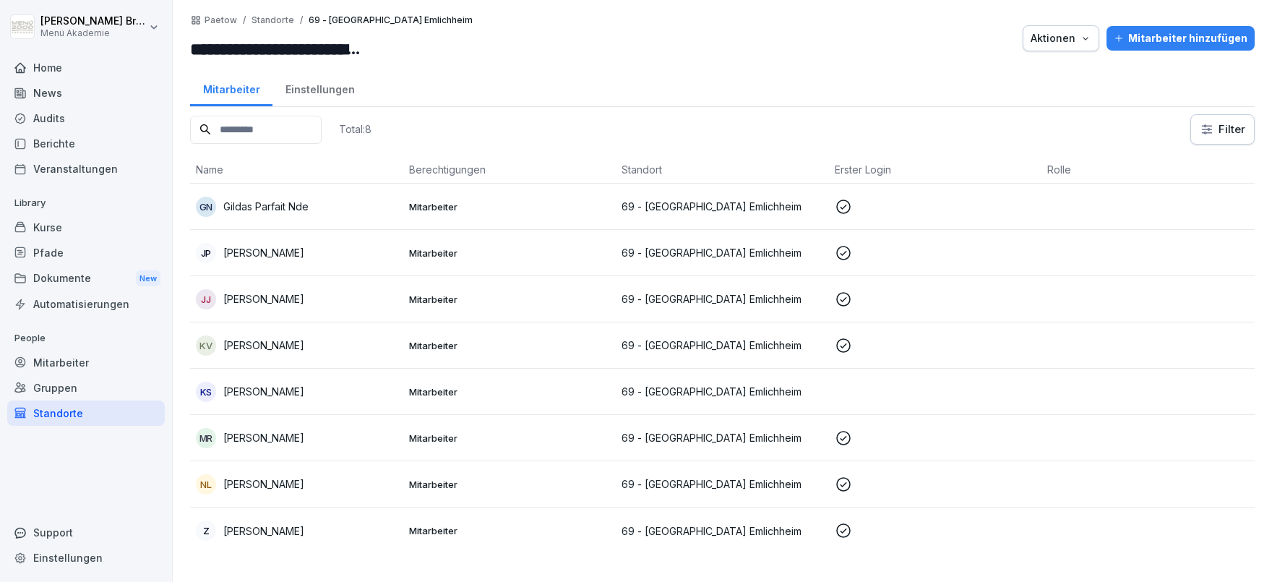
click at [80, 367] on div "Mitarbeiter" at bounding box center [86, 362] width 158 height 25
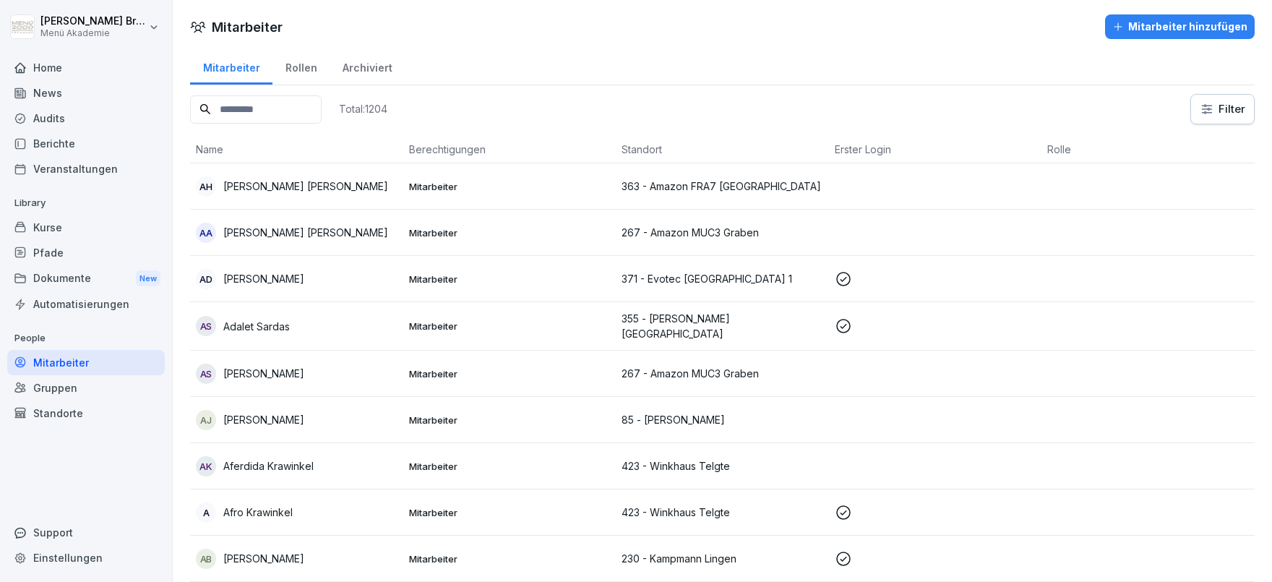
click at [310, 104] on input at bounding box center [256, 109] width 132 height 28
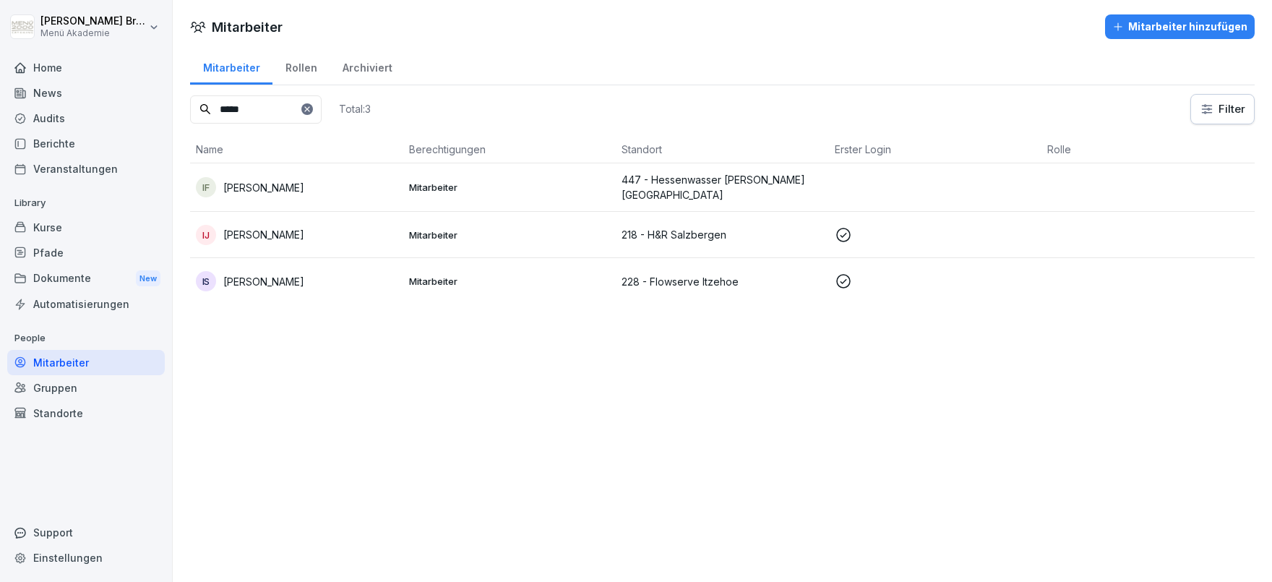
click at [246, 232] on p "[PERSON_NAME]" at bounding box center [263, 234] width 81 height 15
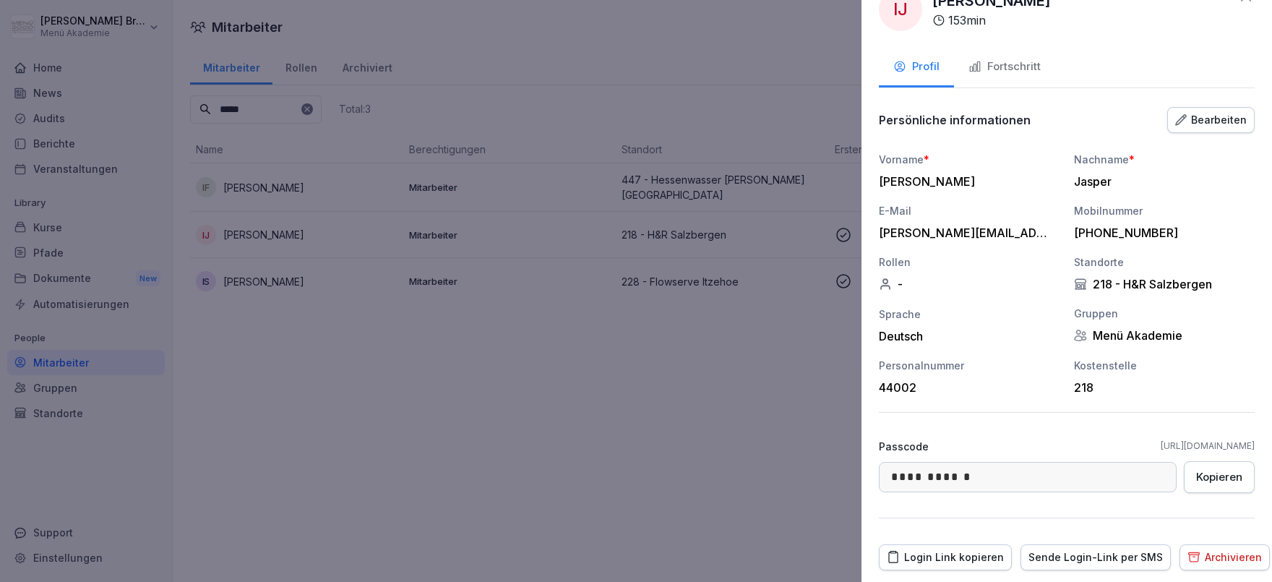
scroll to position [76, 0]
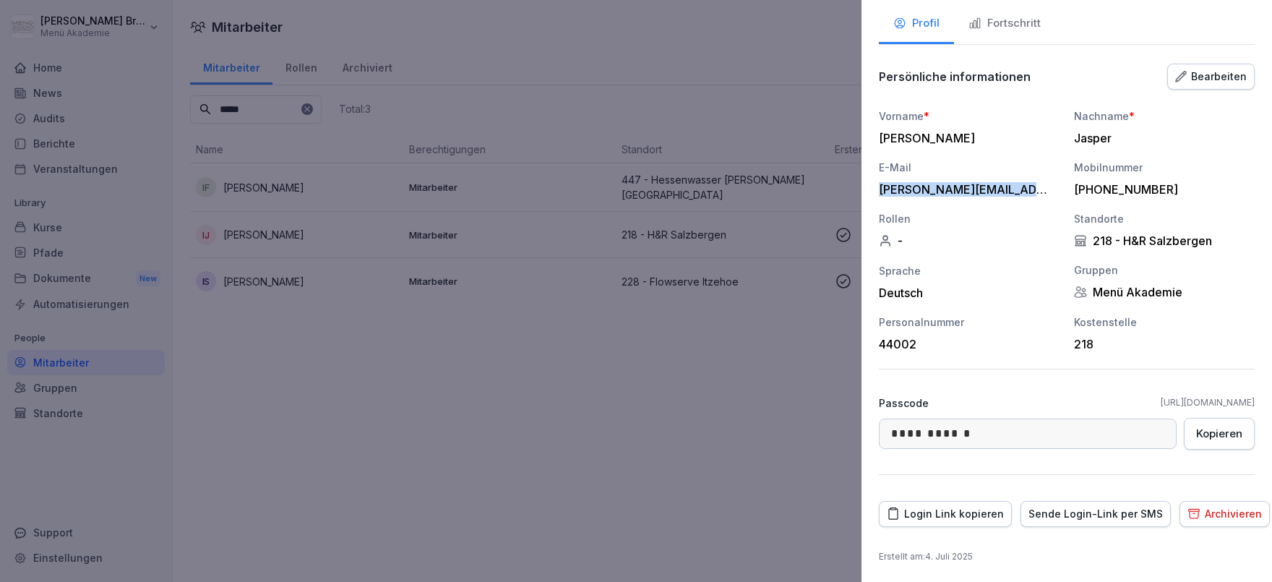
drag, startPoint x: 1031, startPoint y: 189, endPoint x: 871, endPoint y: 187, distance: 159.7
click at [879, 187] on div "[PERSON_NAME][EMAIL_ADDRESS][DOMAIN_NAME]" at bounding box center [965, 189] width 173 height 14
click at [640, 402] on div at bounding box center [636, 291] width 1272 height 582
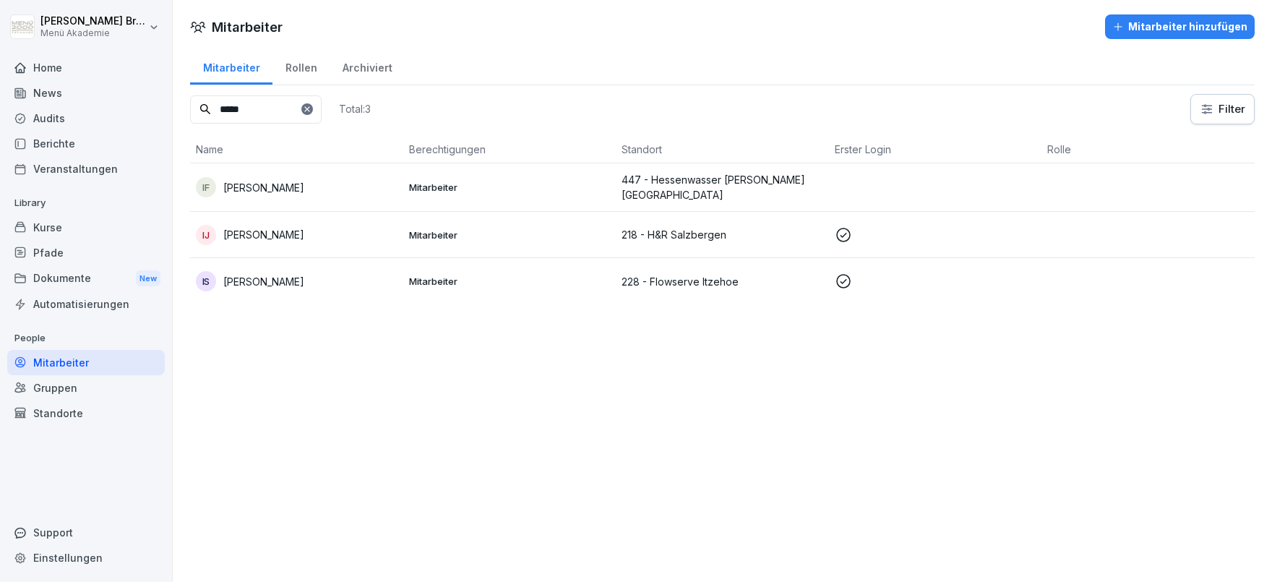
drag, startPoint x: 275, startPoint y: 111, endPoint x: -113, endPoint y: 90, distance: 388.6
click at [190, 95] on input "*****" at bounding box center [256, 109] width 132 height 28
type input "*********"
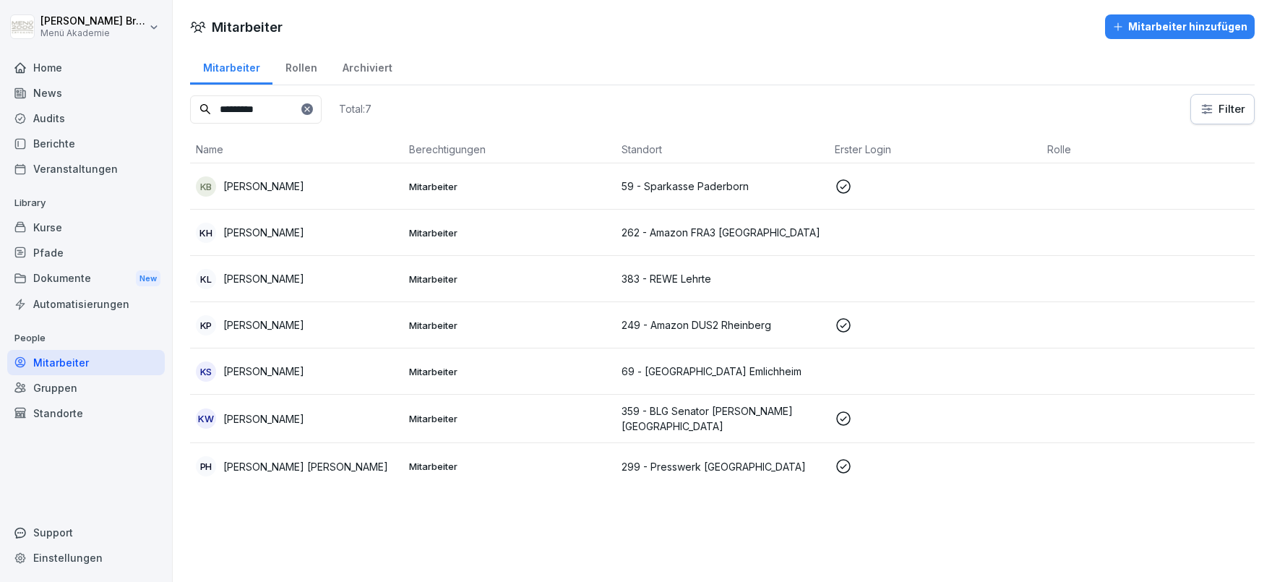
click at [265, 369] on p "[PERSON_NAME]" at bounding box center [263, 371] width 81 height 15
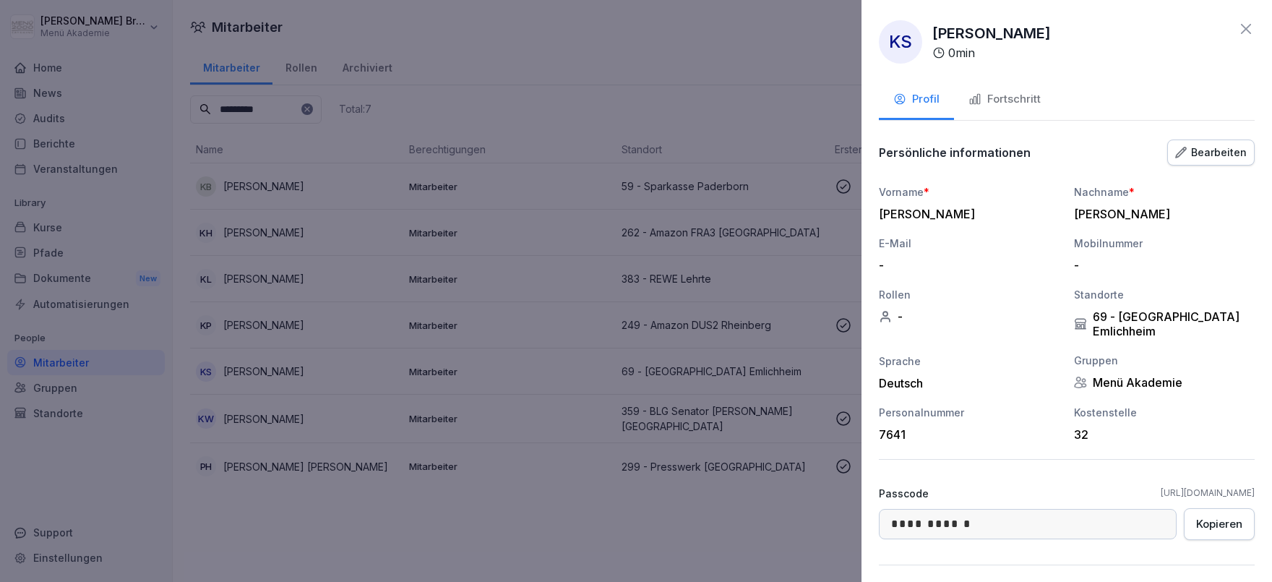
scroll to position [0, 0]
click at [265, 517] on div at bounding box center [636, 291] width 1272 height 582
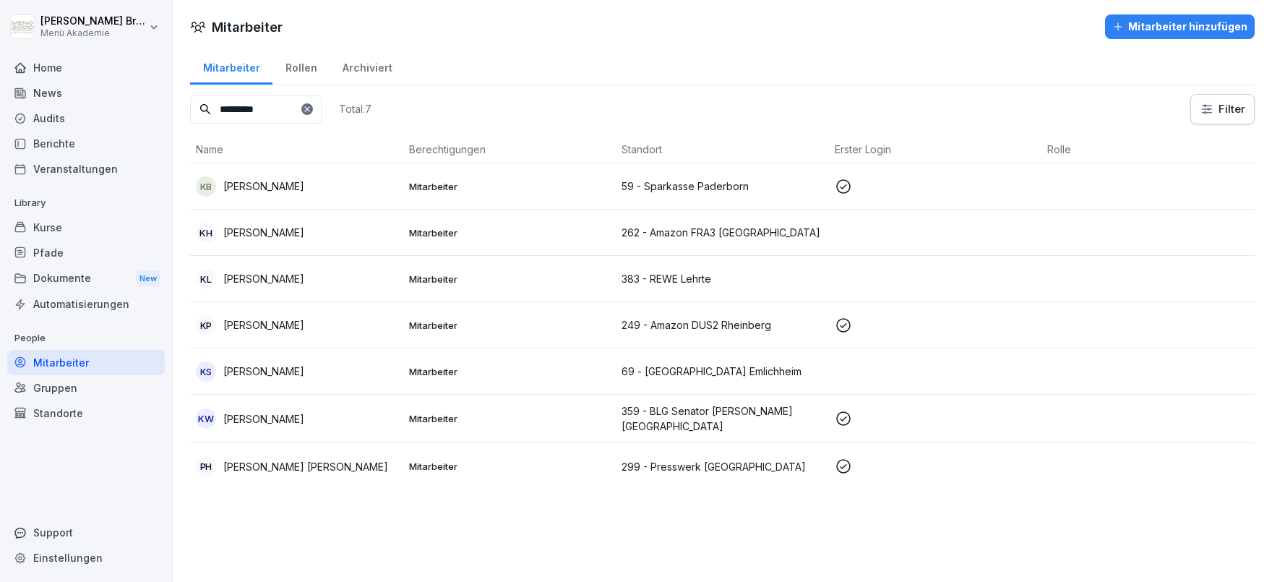
click at [73, 426] on div "Home News Audits Berichte Veranstaltungen Library Kurse Pfade Dokumente New Aut…" at bounding box center [86, 310] width 158 height 528
click at [74, 409] on div "Standorte" at bounding box center [86, 412] width 158 height 25
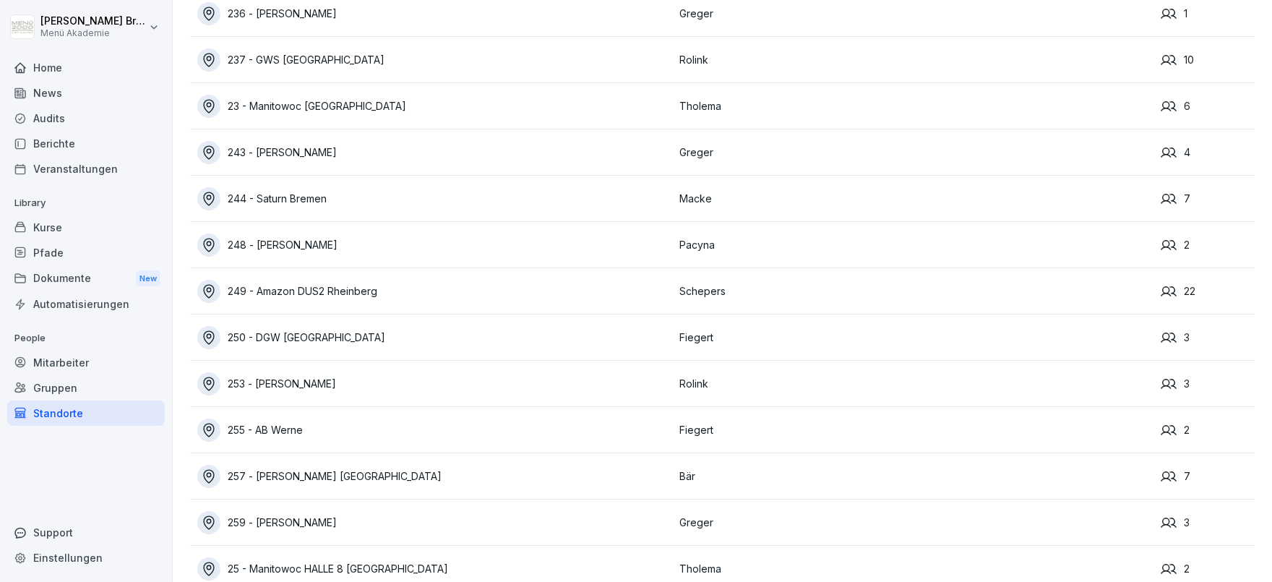
scroll to position [5450, 0]
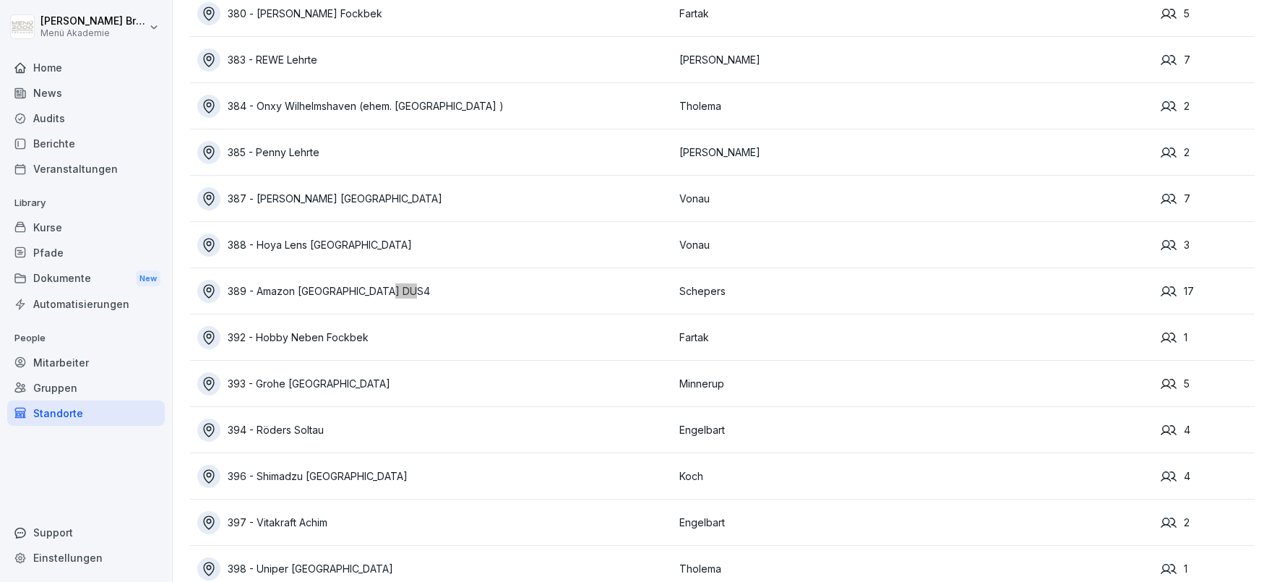
click at [309, 285] on div "389 - Amazon [GEOGRAPHIC_DATA] DUS4" at bounding box center [434, 291] width 475 height 23
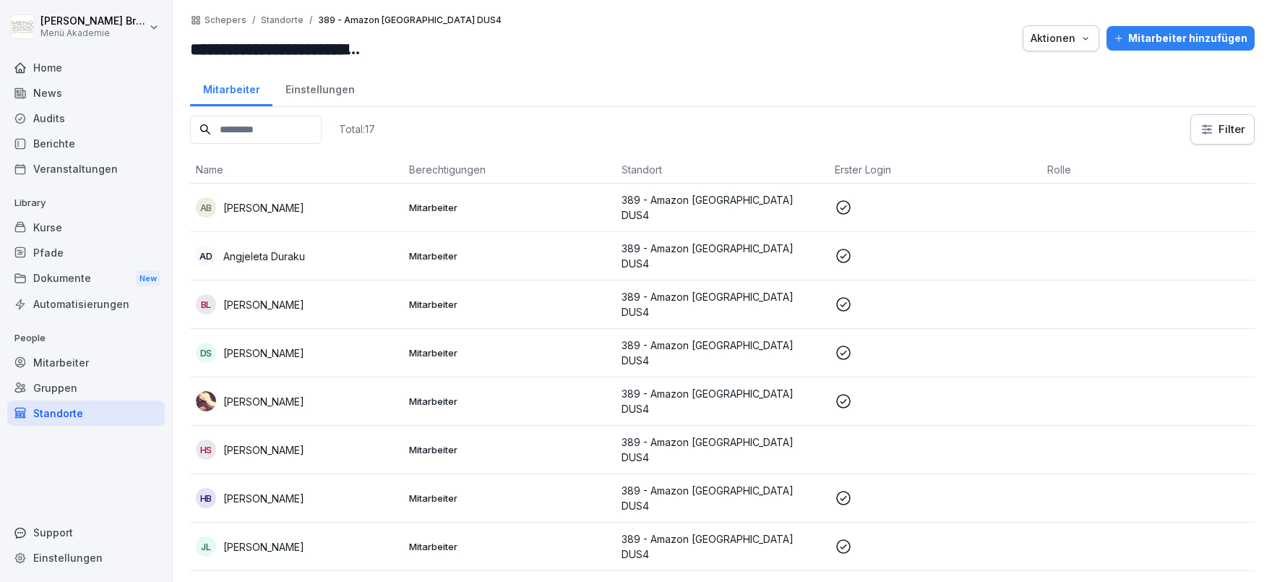
click at [1189, 46] on div "Mitarbeiter hinzufügen" at bounding box center [1181, 38] width 134 height 16
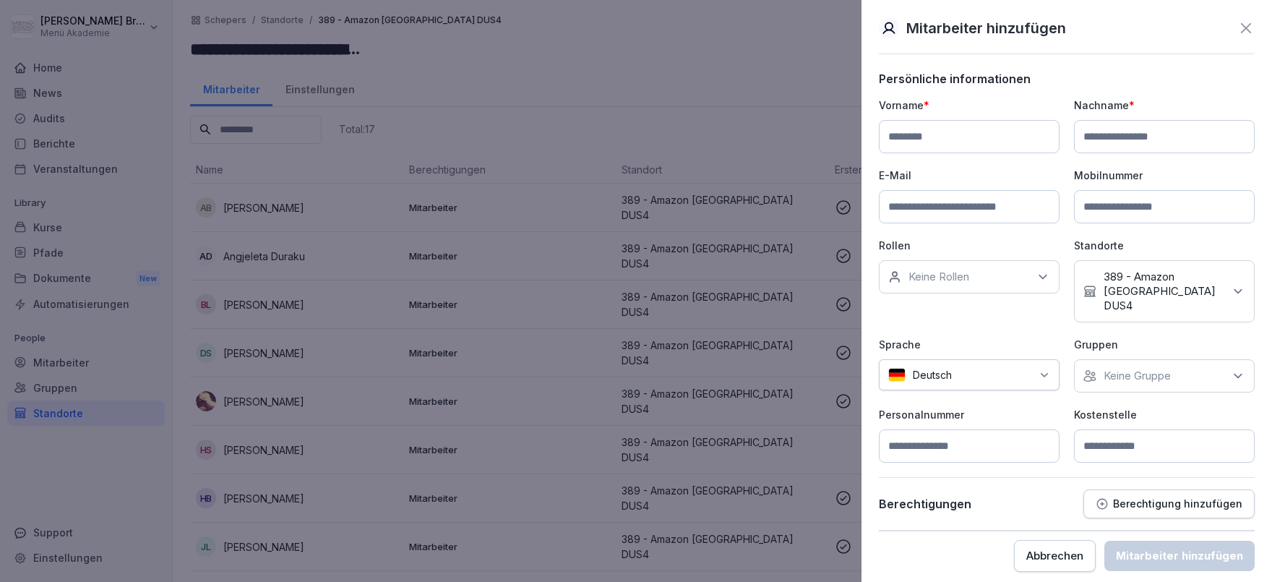
click at [979, 150] on input at bounding box center [969, 136] width 181 height 33
type input "*****"
type input "******"
click at [1177, 374] on div "Keine Gruppe" at bounding box center [1164, 375] width 181 height 33
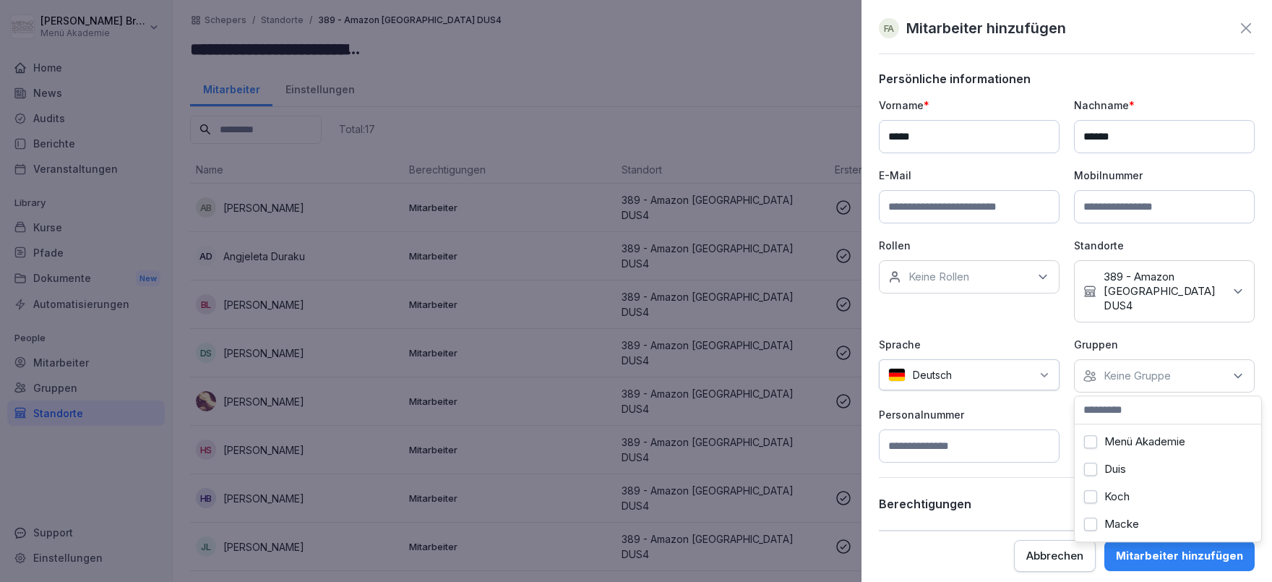
click at [1122, 438] on label "Menü Akademie" at bounding box center [1144, 441] width 81 height 13
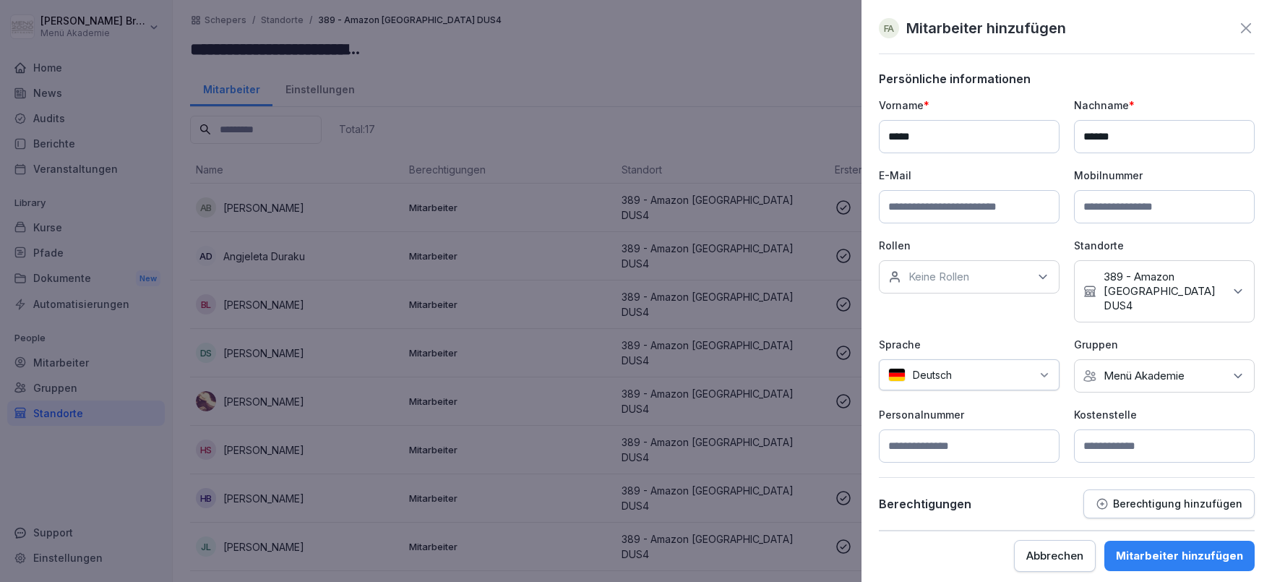
click at [1060, 421] on div "Vorname * ***** Nachname * ****** E-Mail Mobilnummer Rollen Keine Rollen Stando…" at bounding box center [1067, 280] width 376 height 365
click at [1127, 444] on input at bounding box center [1164, 445] width 181 height 33
type input "***"
click at [1183, 556] on div "Mitarbeiter hinzufügen" at bounding box center [1179, 556] width 127 height 16
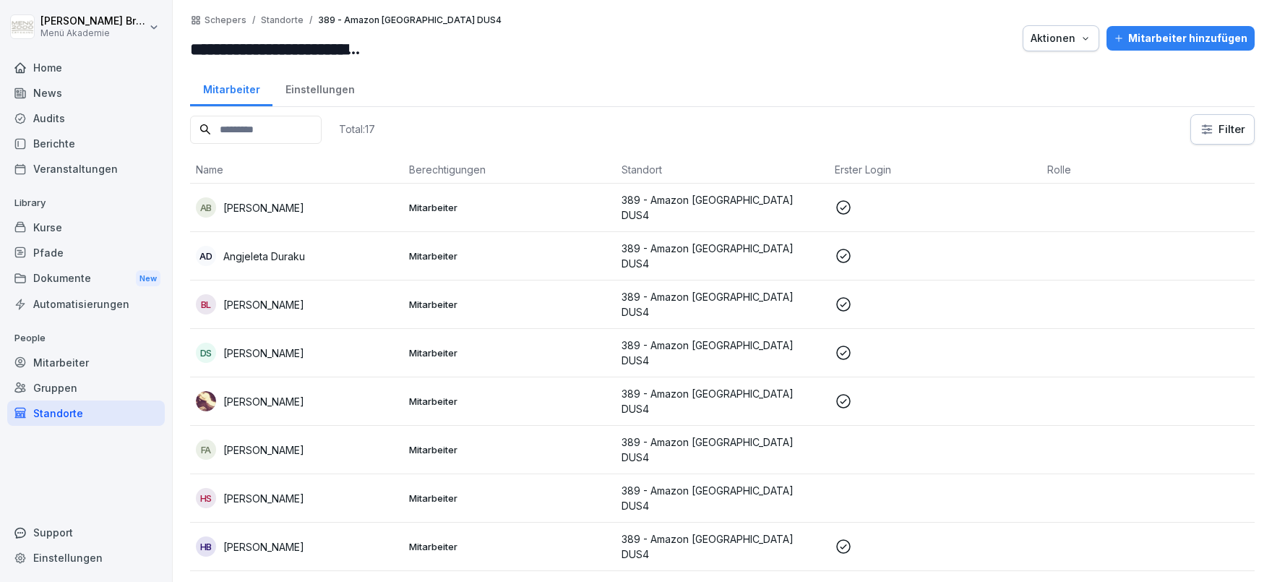
click at [270, 442] on p "[PERSON_NAME]" at bounding box center [263, 449] width 81 height 15
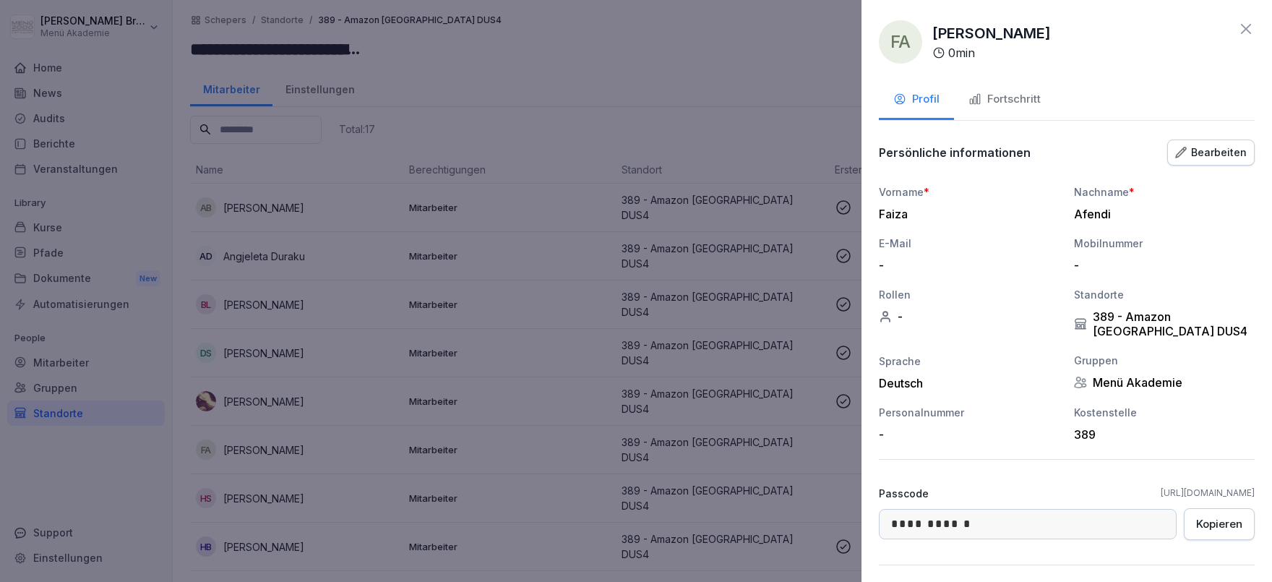
scroll to position [90, 0]
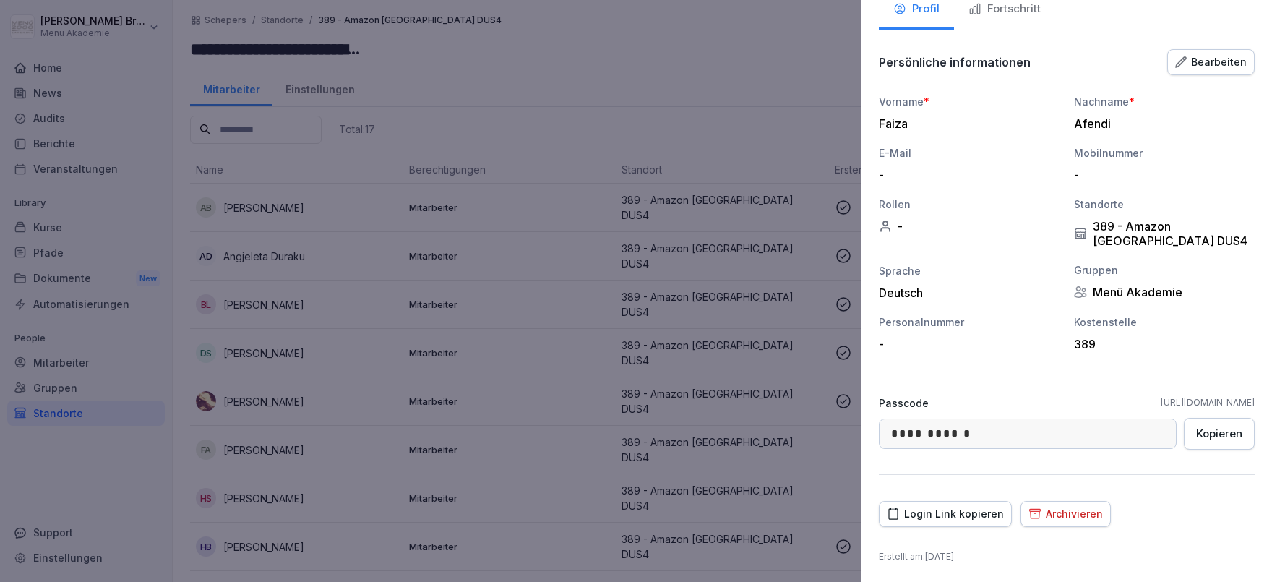
click at [974, 515] on div "Login Link kopieren" at bounding box center [945, 514] width 117 height 16
click at [611, 411] on div at bounding box center [636, 291] width 1272 height 582
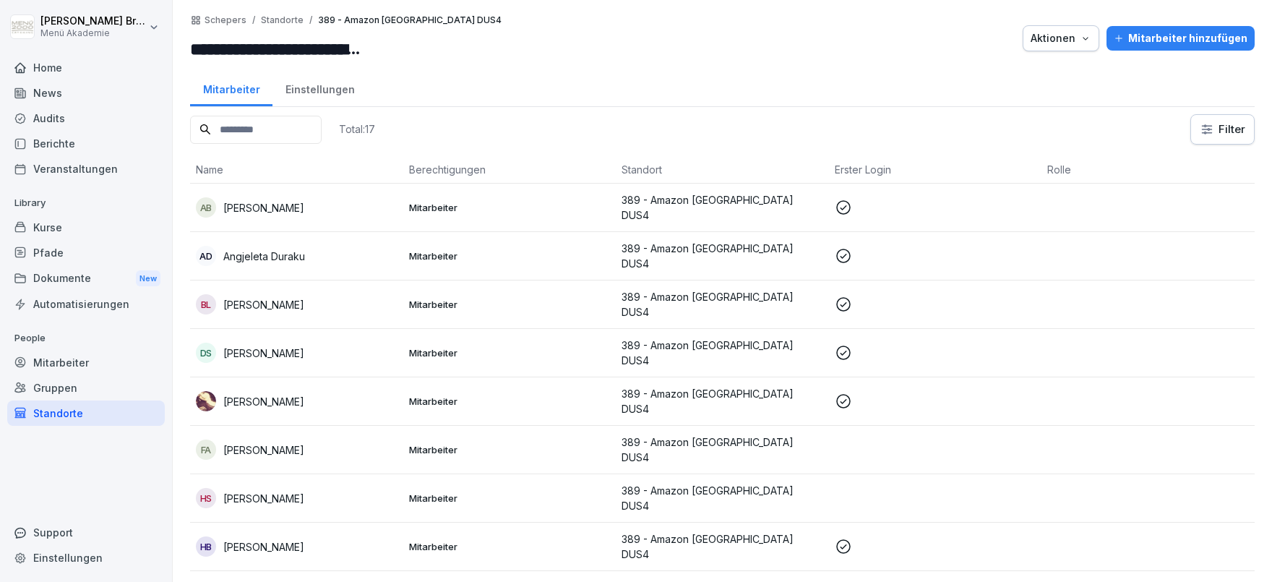
click at [1133, 42] on div "Mitarbeiter hinzufügen" at bounding box center [1181, 38] width 134 height 16
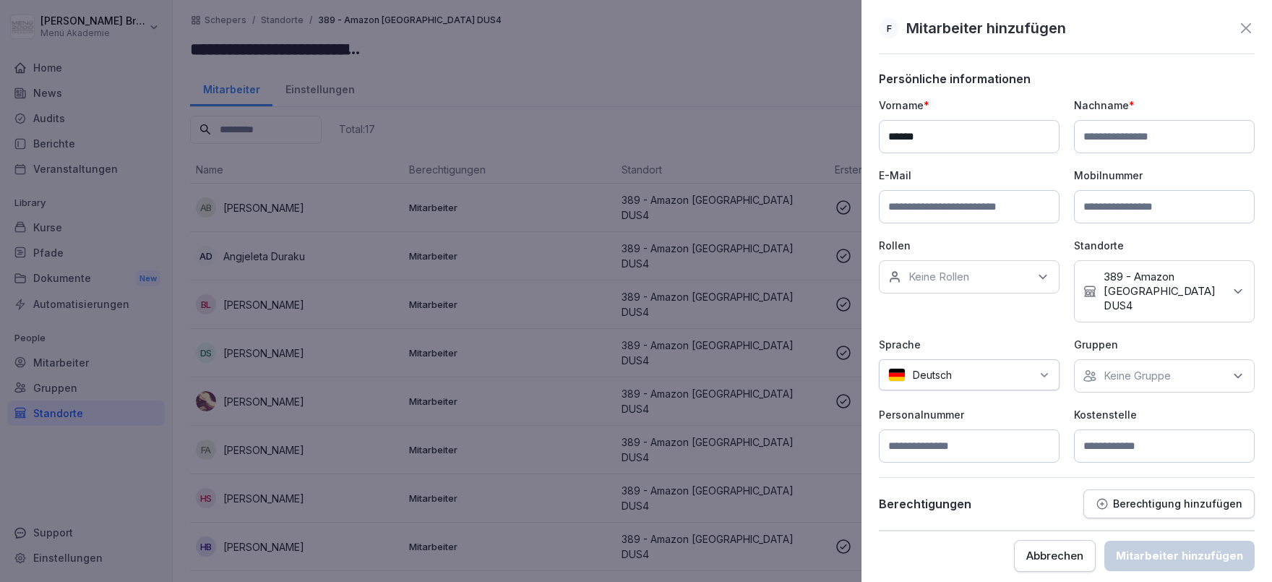
type input "******"
drag, startPoint x: 1182, startPoint y: 132, endPoint x: 971, endPoint y: 132, distance: 211.0
click at [1074, 132] on input "*****" at bounding box center [1164, 136] width 181 height 33
click at [1221, 149] on input "*****" at bounding box center [1164, 136] width 181 height 33
paste input "**********"
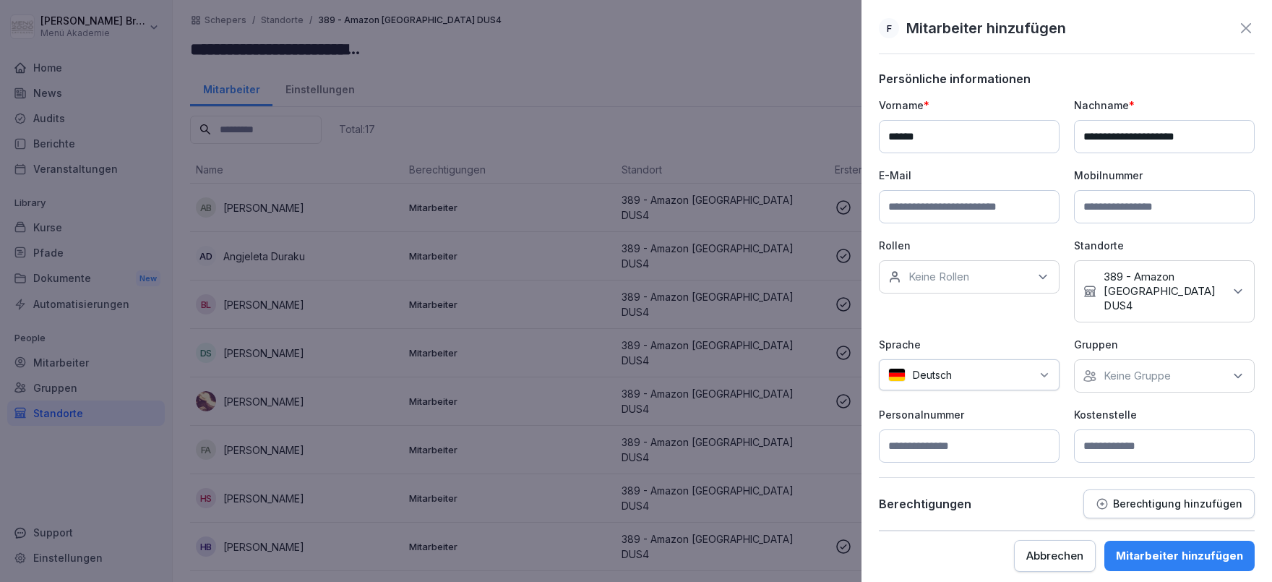
type input "**********"
click at [1159, 371] on p "Keine Gruppe" at bounding box center [1137, 376] width 67 height 14
click at [1101, 434] on div "Menü Akademie" at bounding box center [1167, 441] width 179 height 27
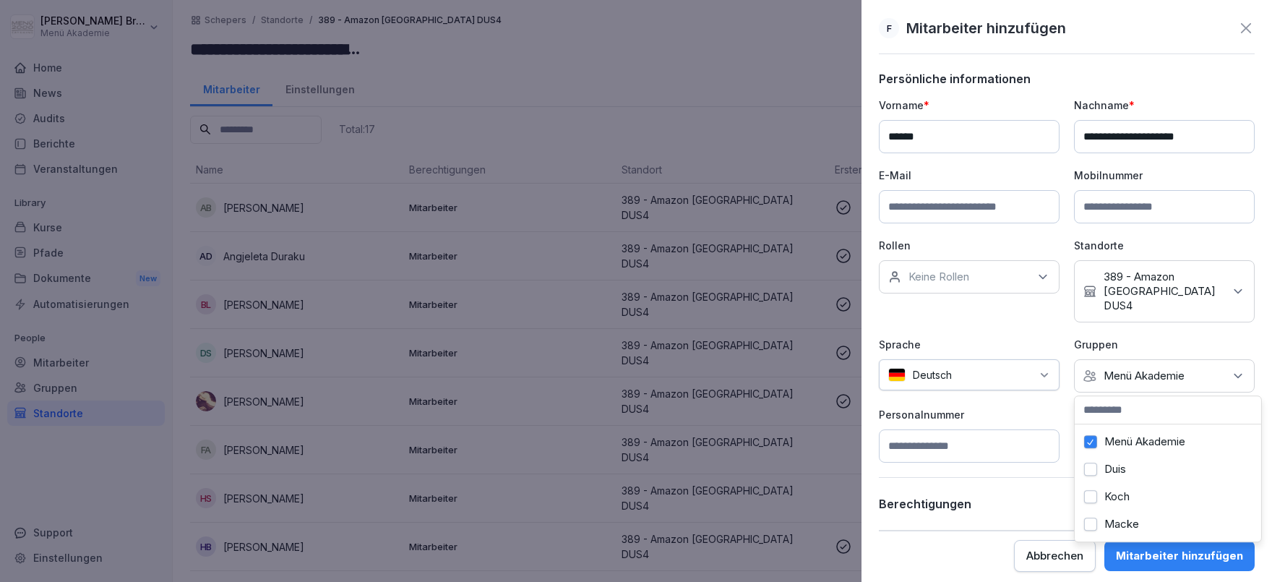
click at [1031, 413] on p "Personalnummer" at bounding box center [969, 414] width 181 height 15
click at [1093, 442] on input at bounding box center [1164, 445] width 181 height 33
type input "***"
click at [1182, 549] on div "Mitarbeiter hinzufügen" at bounding box center [1179, 556] width 127 height 16
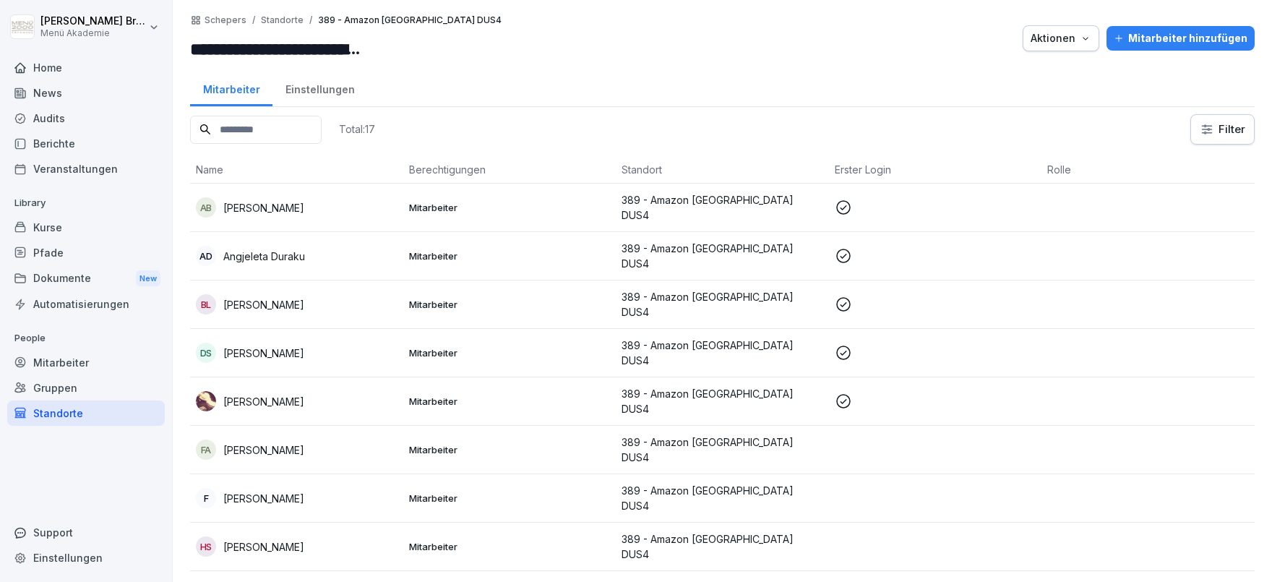
click at [304, 491] on p "[PERSON_NAME]" at bounding box center [263, 498] width 81 height 15
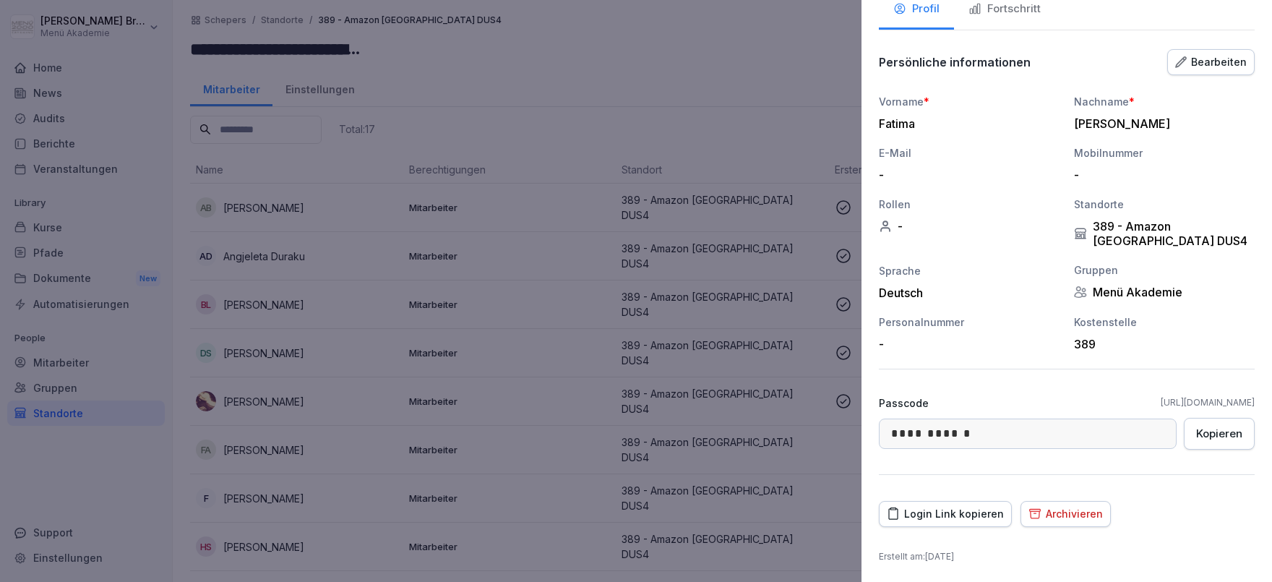
drag, startPoint x: 922, startPoint y: 513, endPoint x: 885, endPoint y: 511, distance: 36.9
click at [916, 513] on div "Login Link kopieren" at bounding box center [945, 514] width 117 height 16
click at [323, 231] on div at bounding box center [636, 291] width 1272 height 582
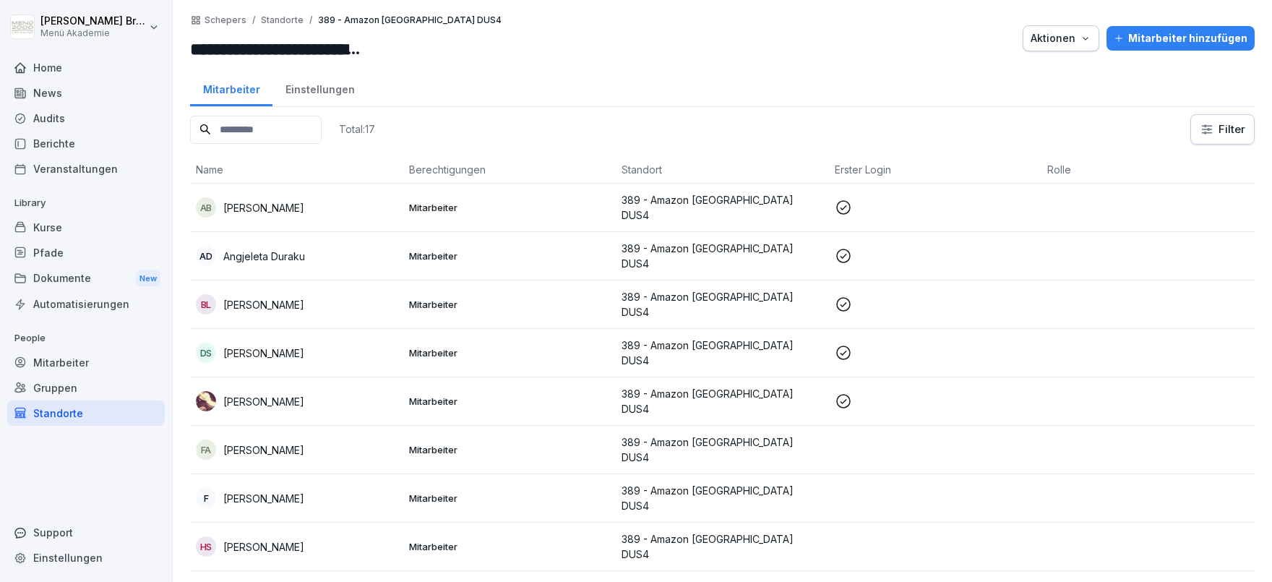
click at [69, 362] on div "Mitarbeiter" at bounding box center [86, 362] width 158 height 25
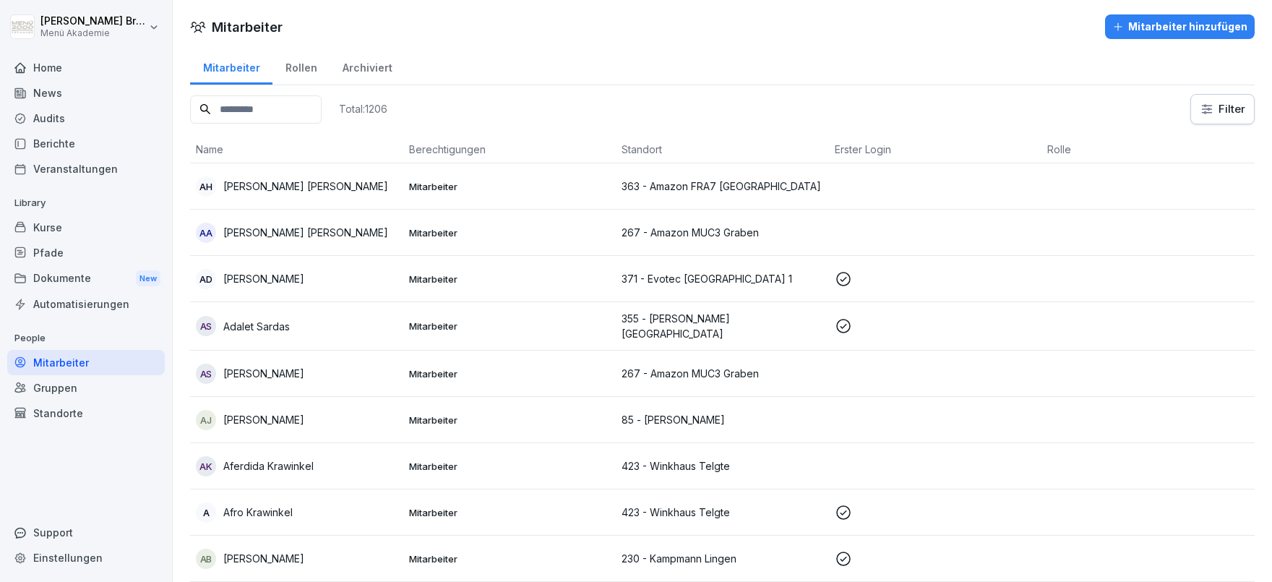
click at [283, 111] on input at bounding box center [256, 109] width 132 height 28
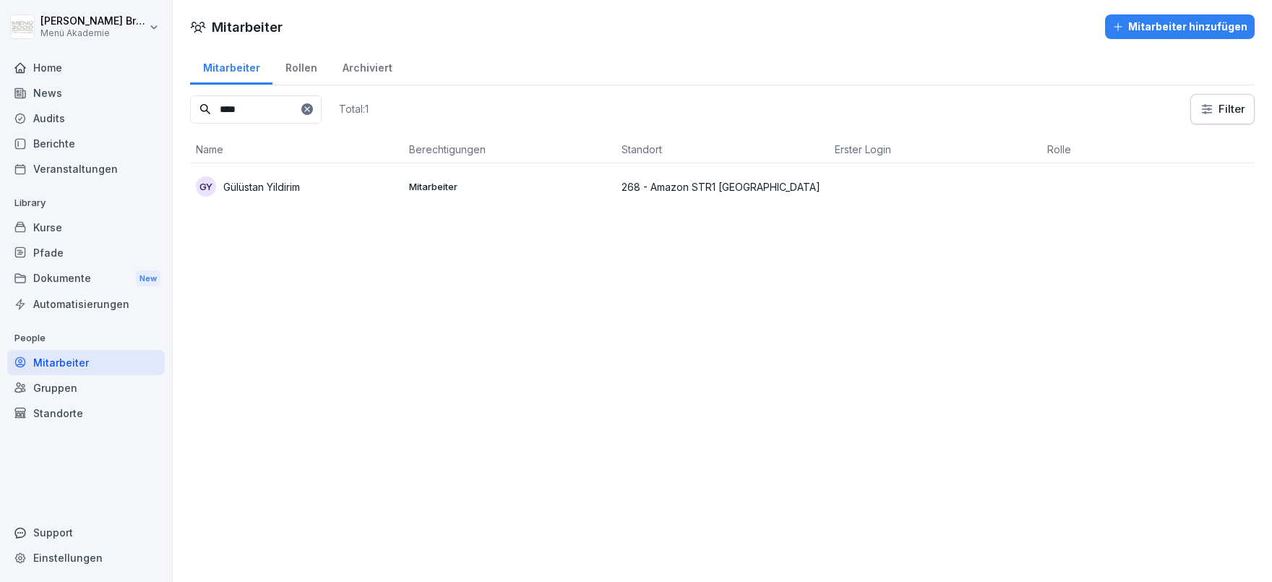
type input "****"
click at [280, 195] on div "GY Gülüstan Yildirim" at bounding box center [297, 186] width 202 height 20
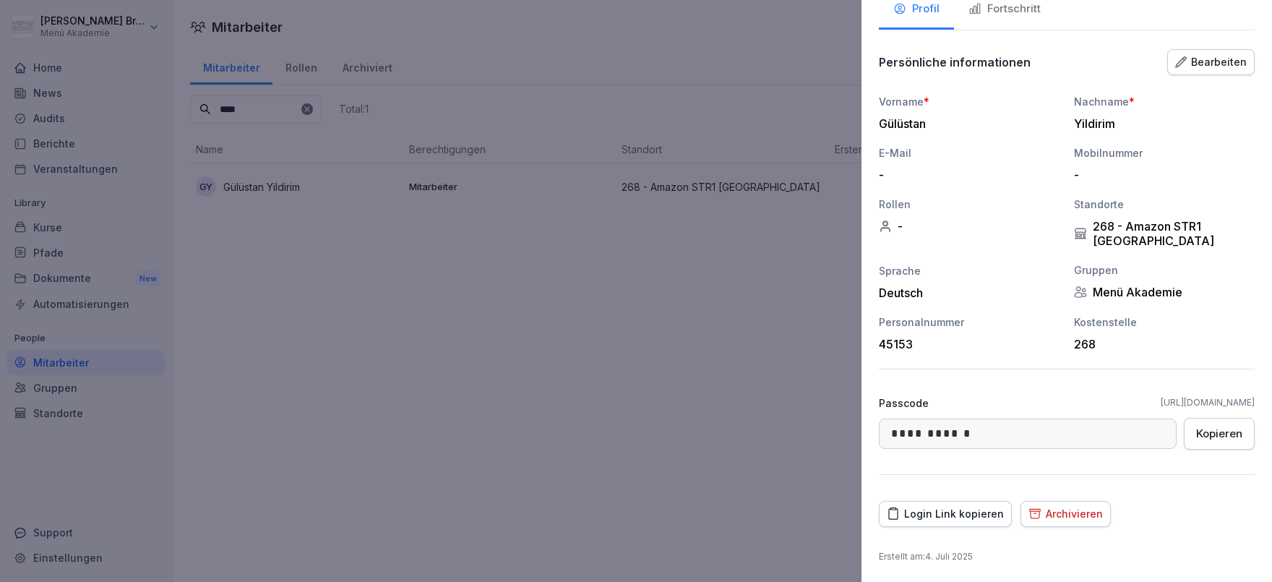
scroll to position [7, 0]
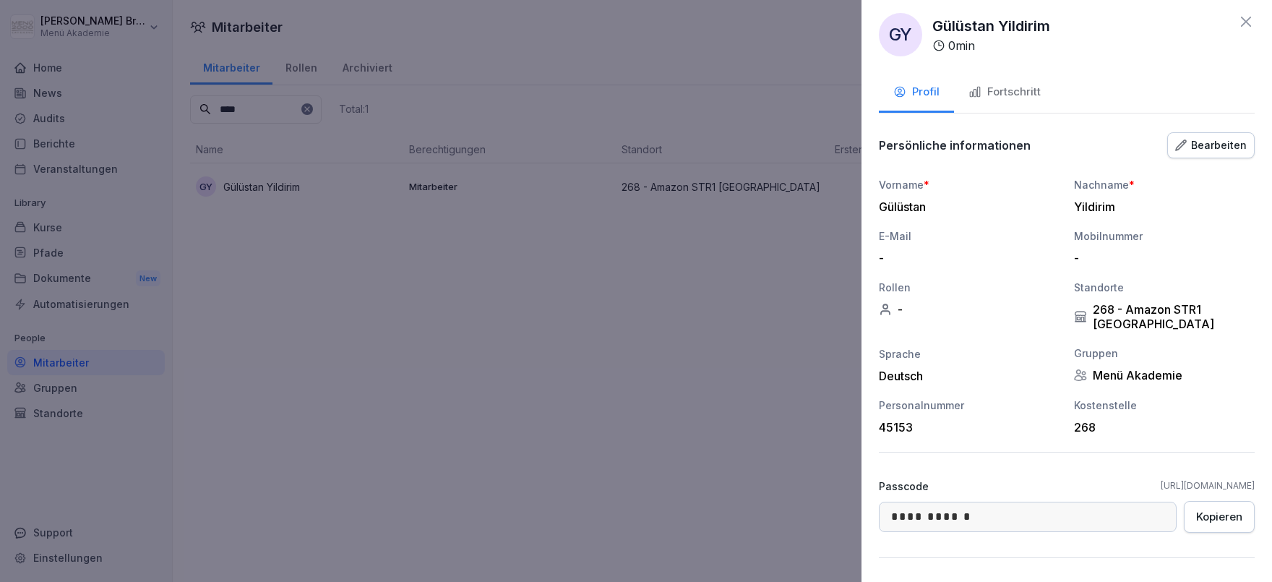
click at [648, 450] on div at bounding box center [636, 291] width 1272 height 582
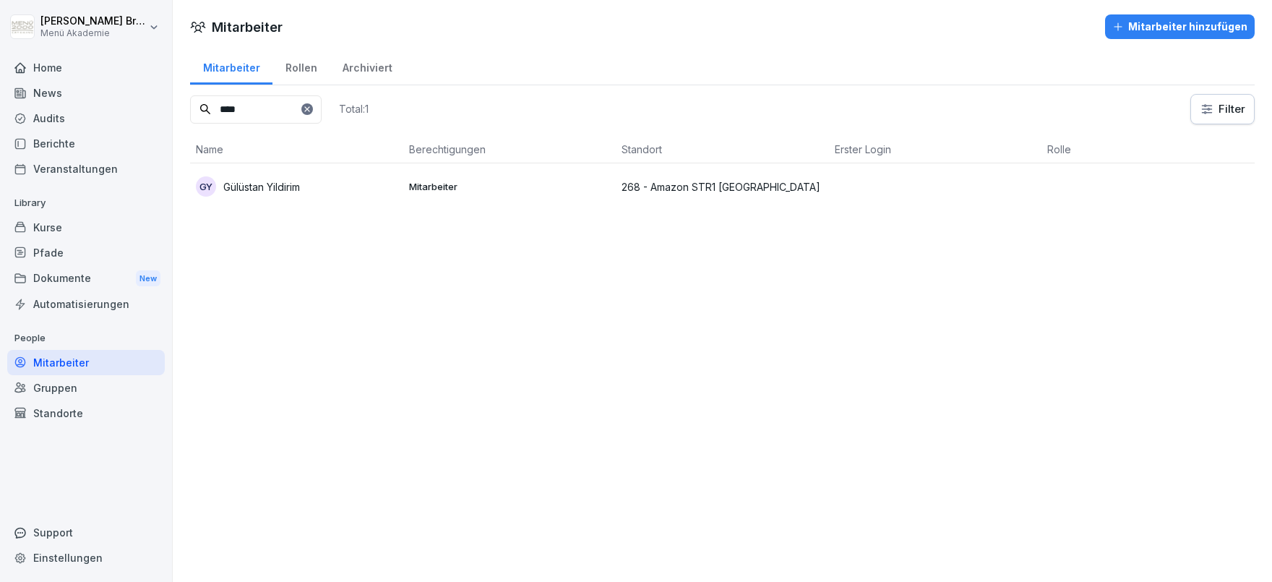
click at [56, 366] on div "Mitarbeiter" at bounding box center [86, 362] width 158 height 25
click at [322, 104] on input "****" at bounding box center [256, 109] width 132 height 28
click at [311, 105] on icon at bounding box center [307, 109] width 9 height 9
click at [303, 110] on input at bounding box center [256, 109] width 132 height 28
type input "*******"
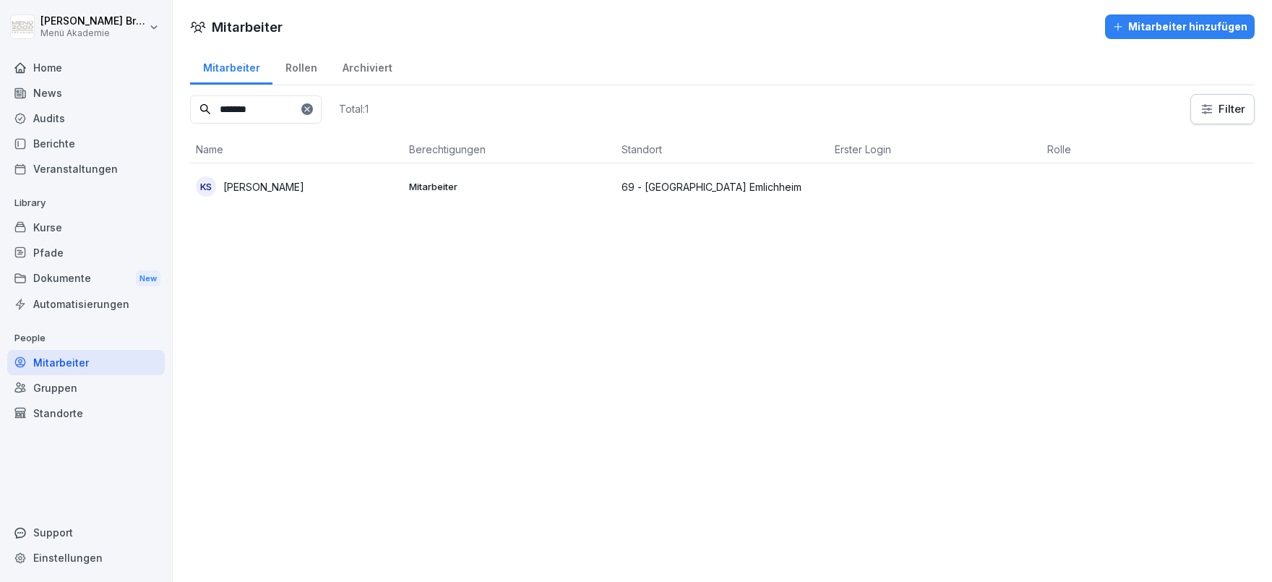
click at [236, 181] on p "[PERSON_NAME]" at bounding box center [263, 186] width 81 height 15
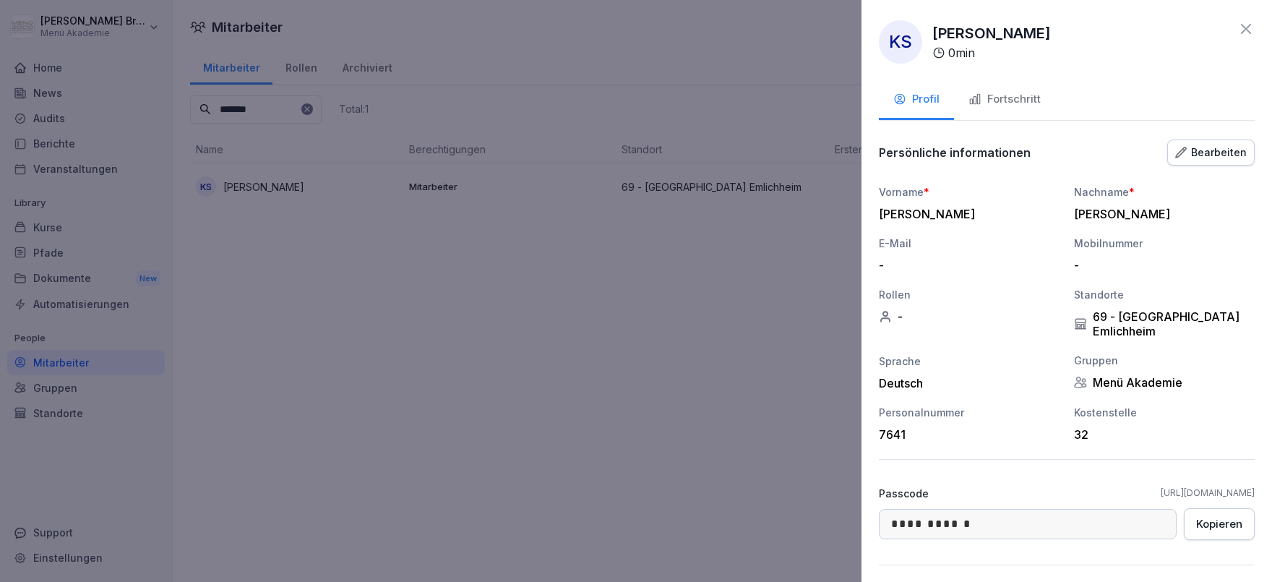
scroll to position [90, 0]
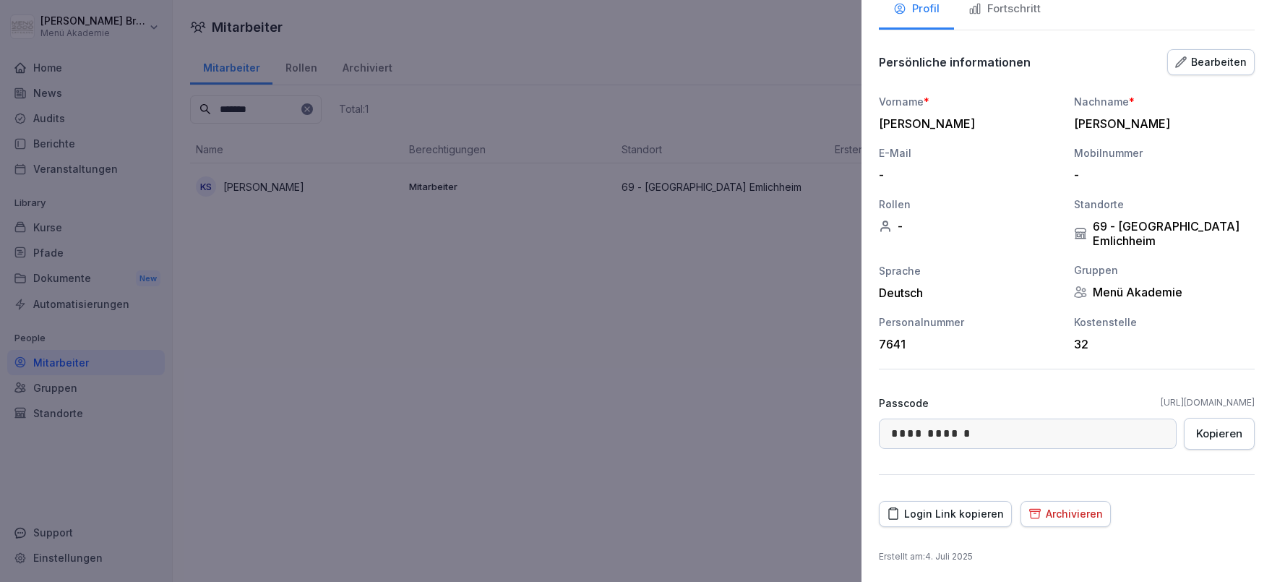
click at [1053, 513] on div "Archivieren" at bounding box center [1065, 514] width 74 height 16
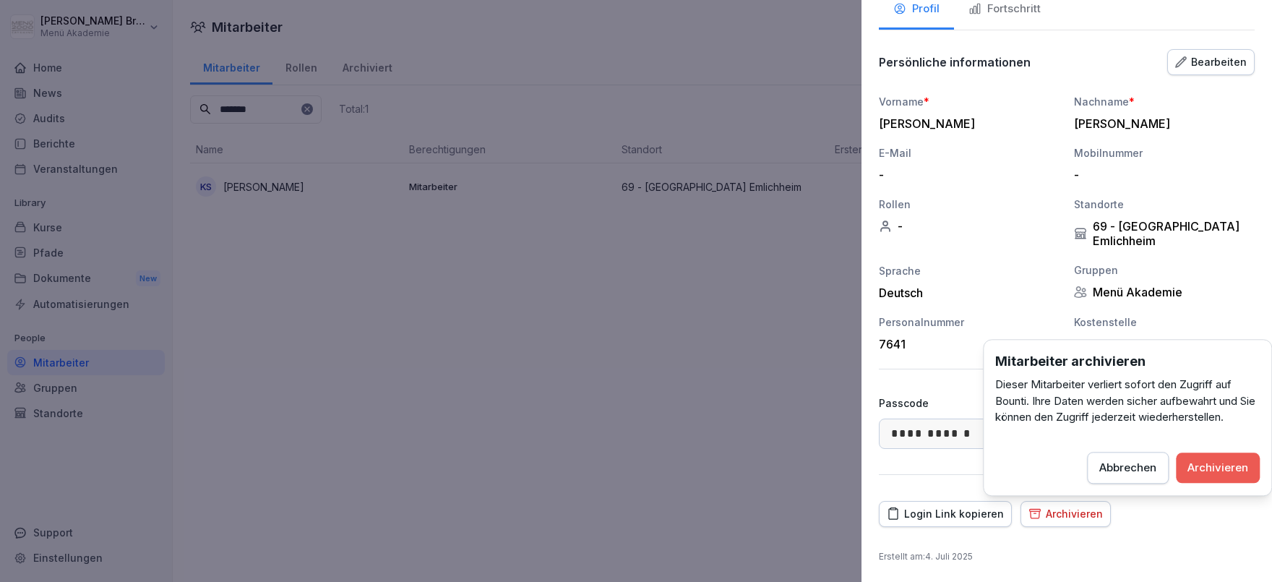
click at [391, 434] on div at bounding box center [636, 291] width 1272 height 582
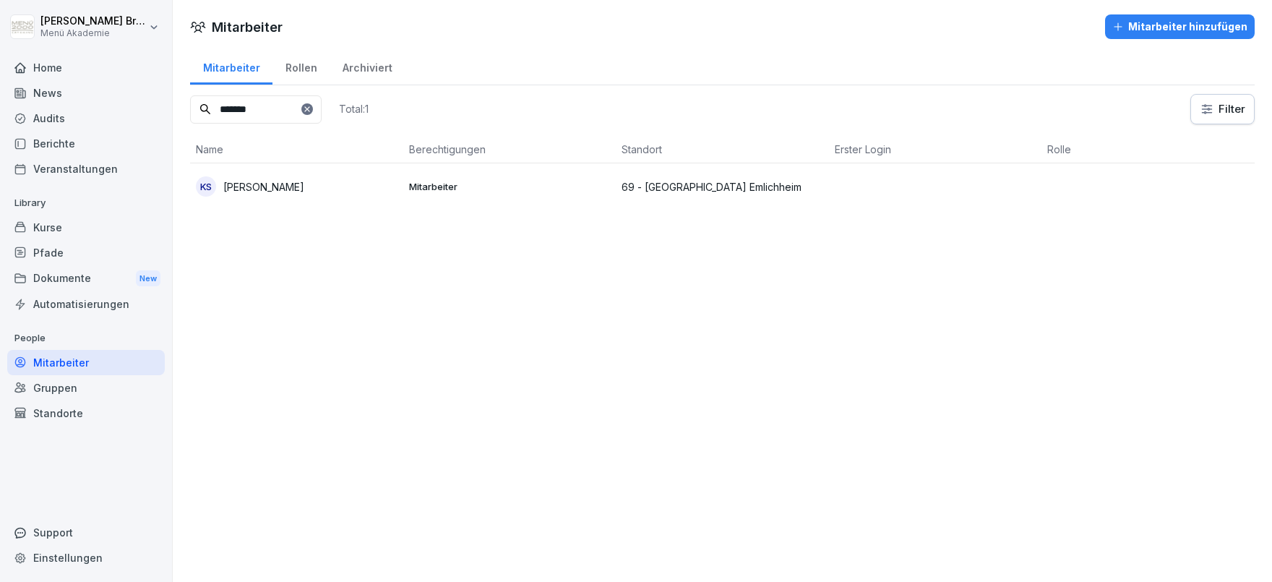
click at [267, 180] on p "[PERSON_NAME]" at bounding box center [263, 186] width 81 height 15
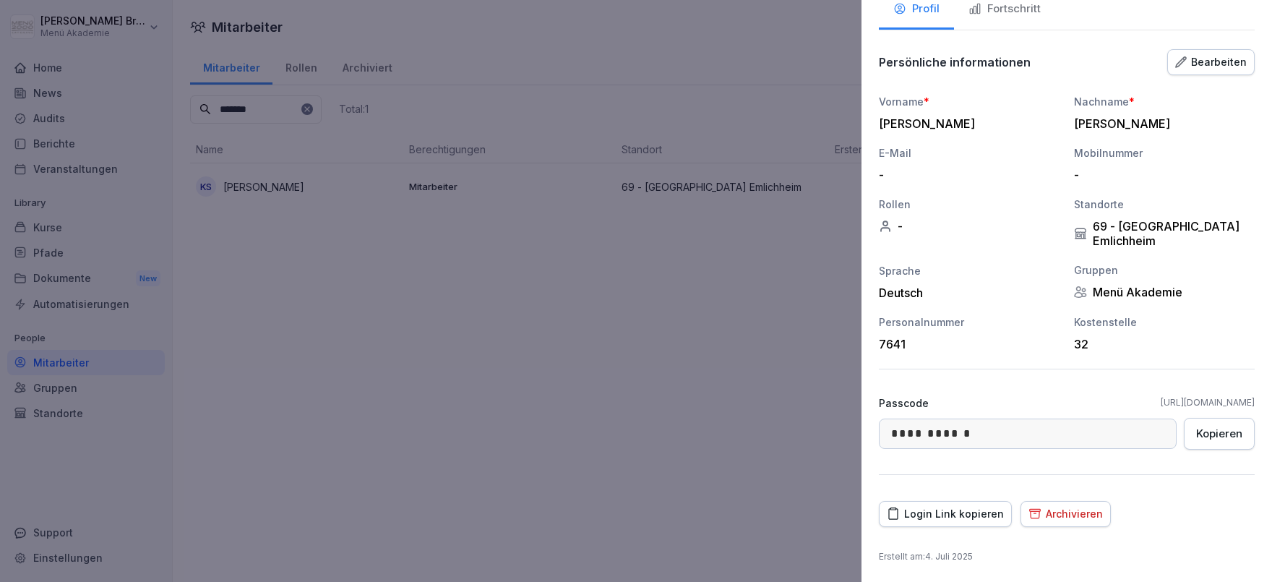
click at [1048, 513] on div "Archivieren" at bounding box center [1065, 514] width 74 height 16
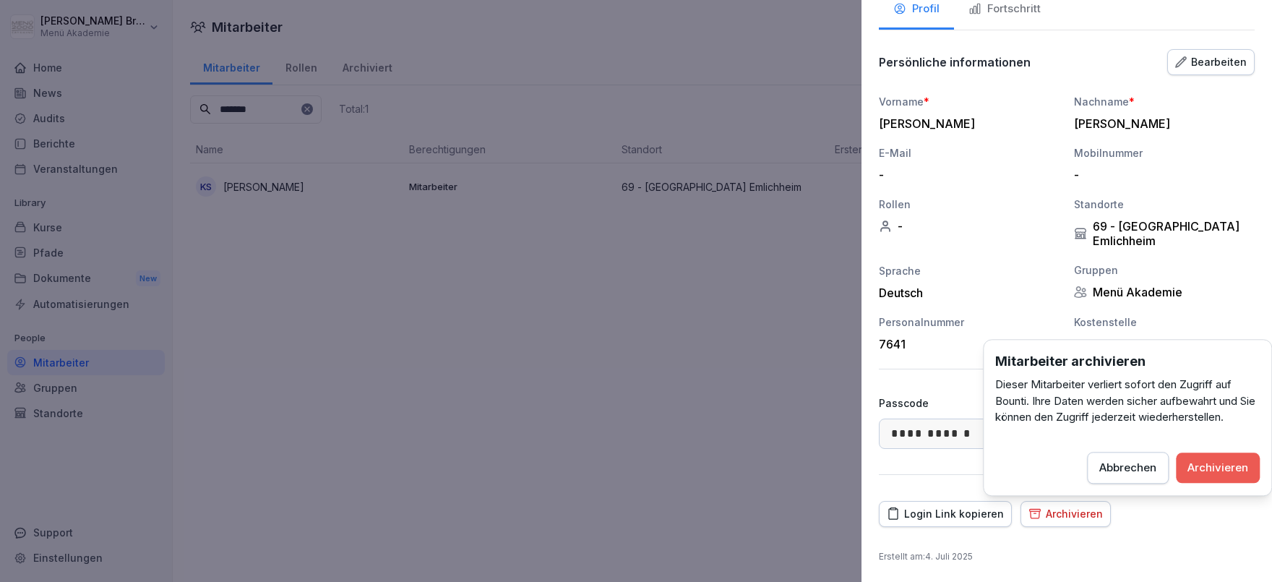
click at [1231, 463] on div "Archivieren" at bounding box center [1217, 468] width 61 height 16
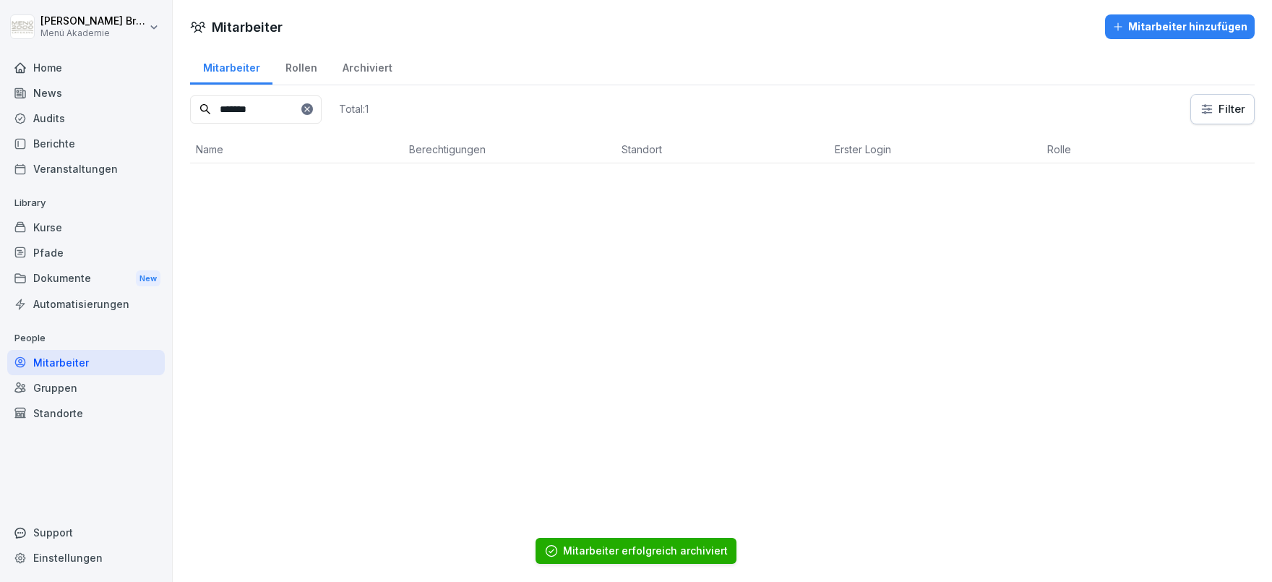
click at [80, 72] on div "Home" at bounding box center [86, 67] width 158 height 25
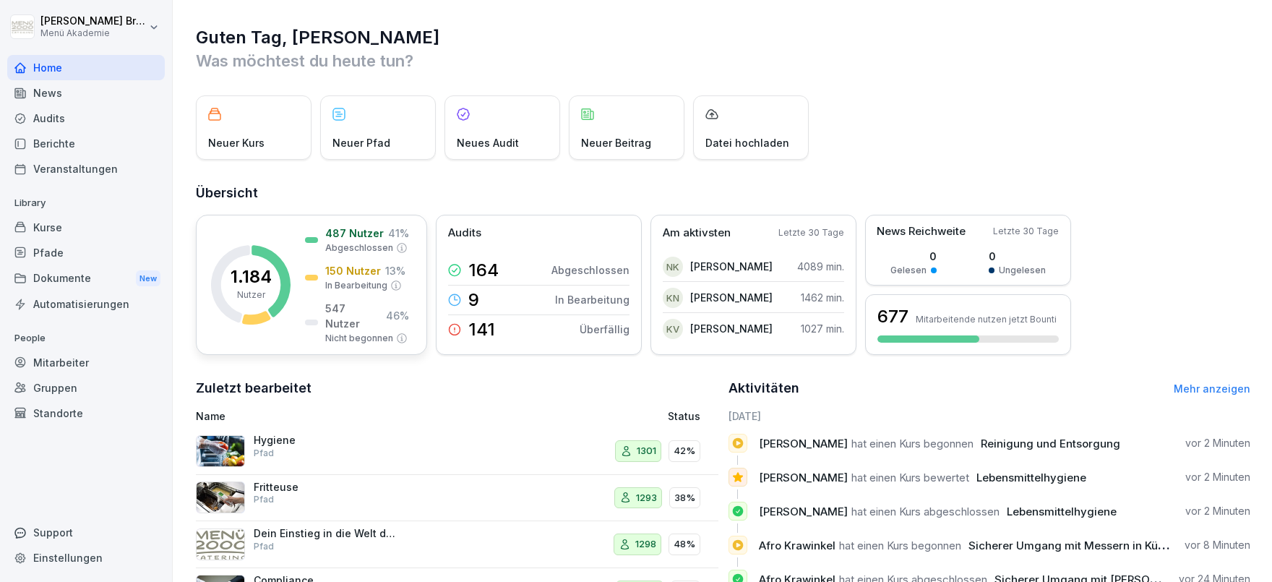
click at [311, 243] on div at bounding box center [311, 240] width 13 height 6
click at [1013, 323] on p "Mitarbeitende nutzen jetzt Bounti" at bounding box center [986, 319] width 141 height 11
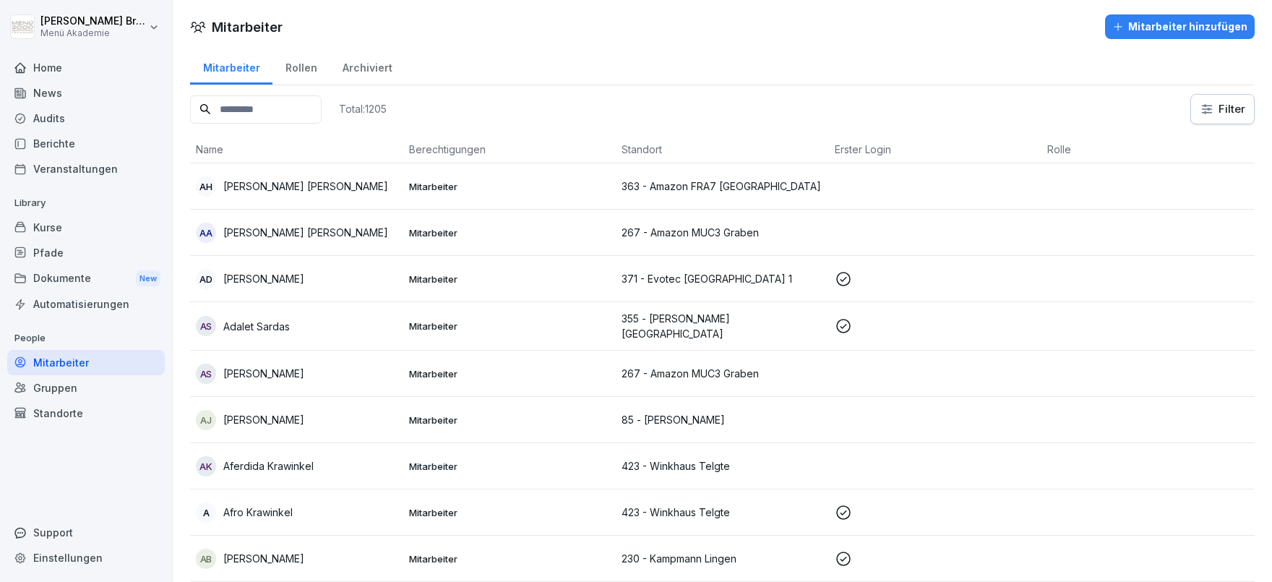
click at [86, 143] on div "Berichte" at bounding box center [86, 143] width 158 height 25
click at [71, 147] on div "Berichte" at bounding box center [86, 143] width 158 height 25
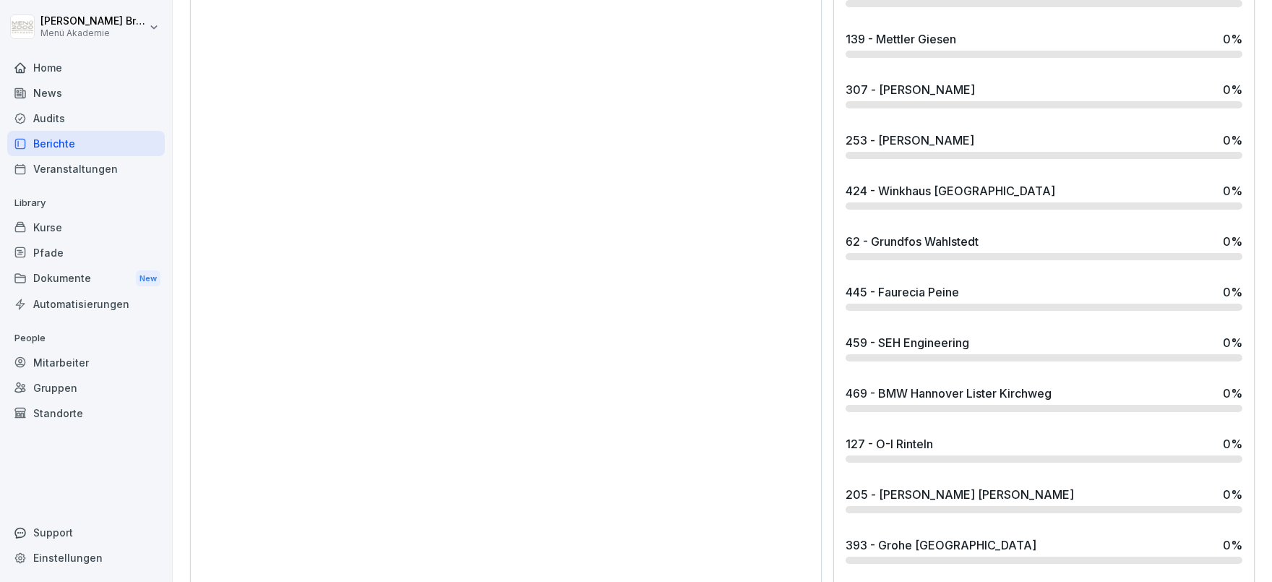
scroll to position [10939, 0]
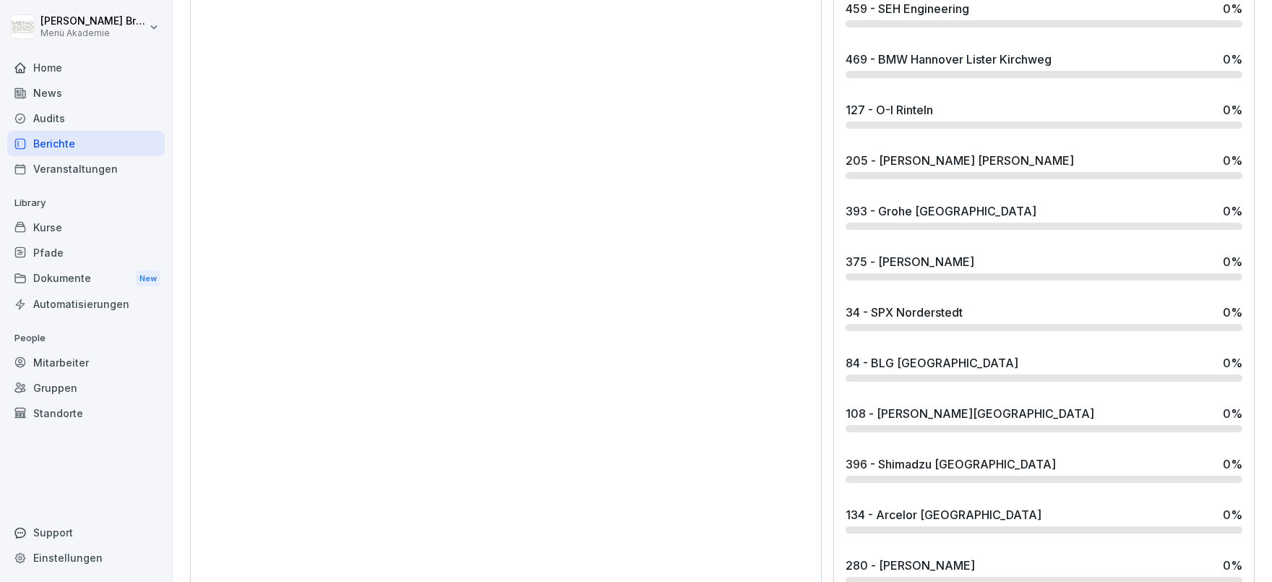
click at [916, 253] on div "375 - [PERSON_NAME]" at bounding box center [910, 261] width 129 height 17
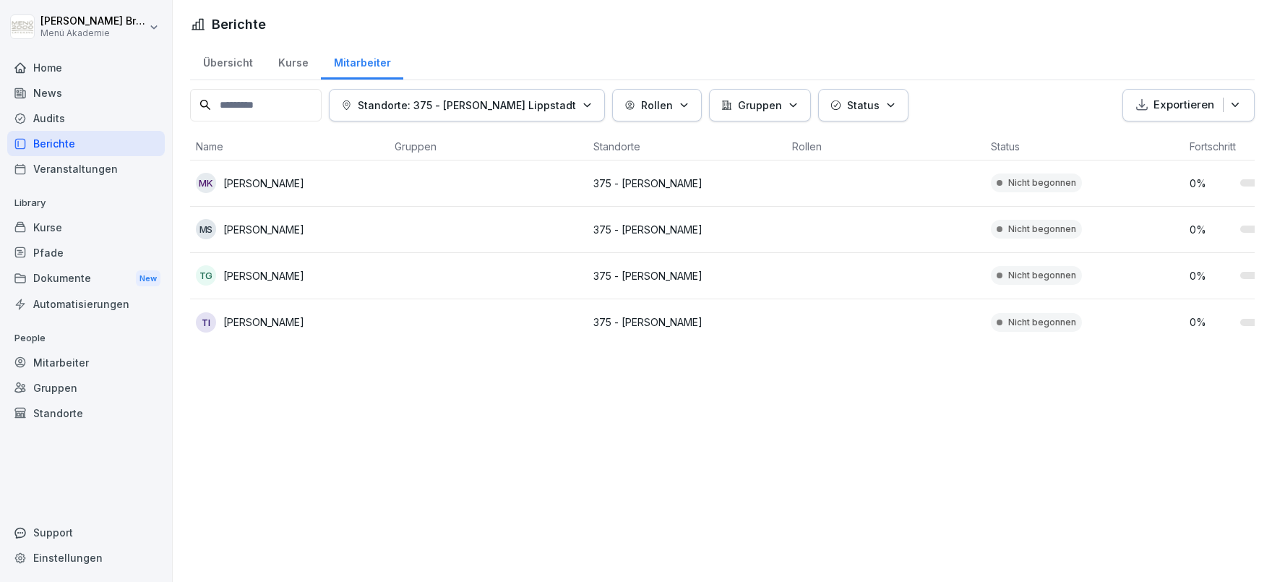
click at [637, 188] on p "375 - [PERSON_NAME]" at bounding box center [686, 183] width 187 height 15
click at [107, 352] on div "Mitarbeiter" at bounding box center [86, 362] width 158 height 25
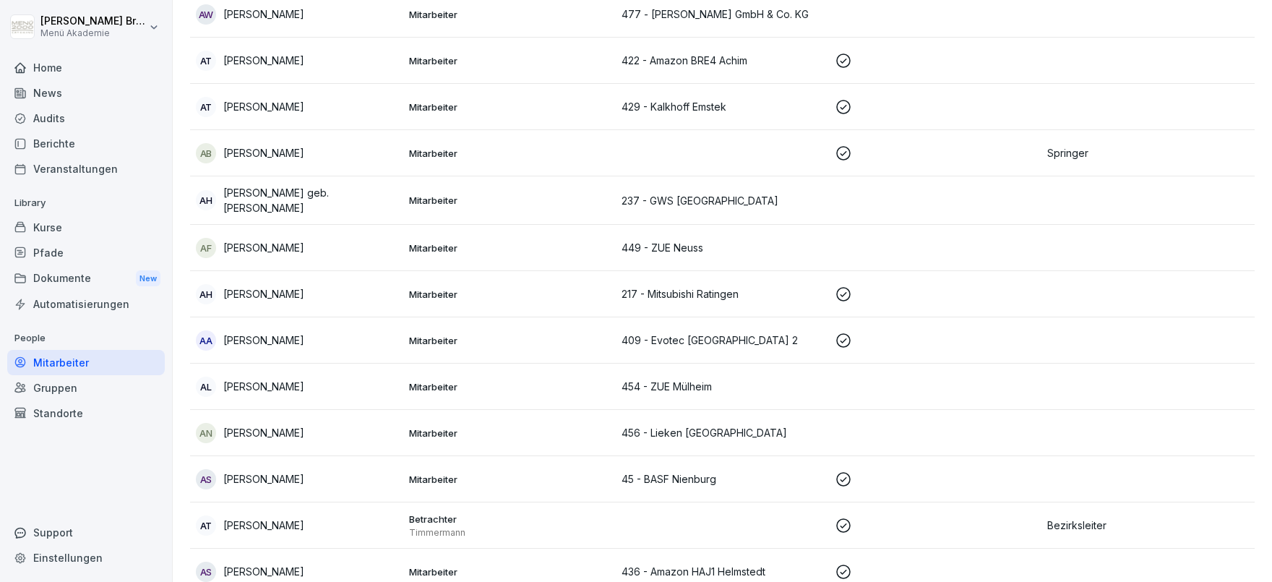
scroll to position [2337, 0]
